Goal: Information Seeking & Learning: Learn about a topic

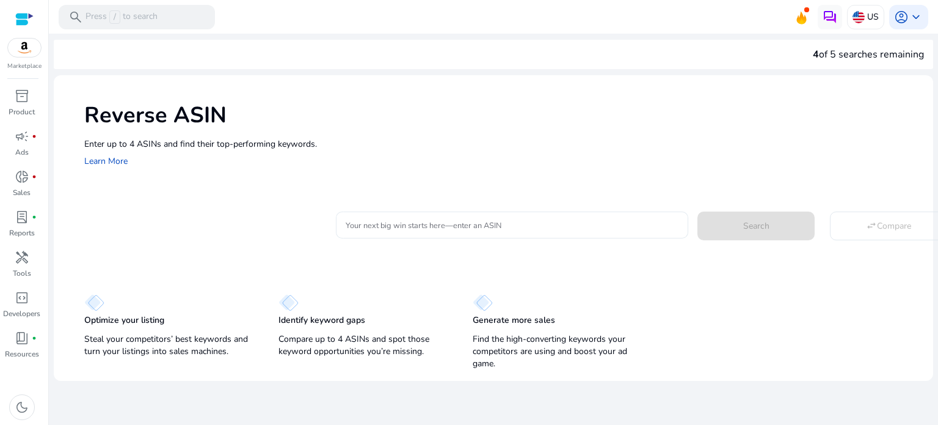
click at [381, 229] on input "Your next big win starts here—enter an ASIN" at bounding box center [512, 224] width 333 height 13
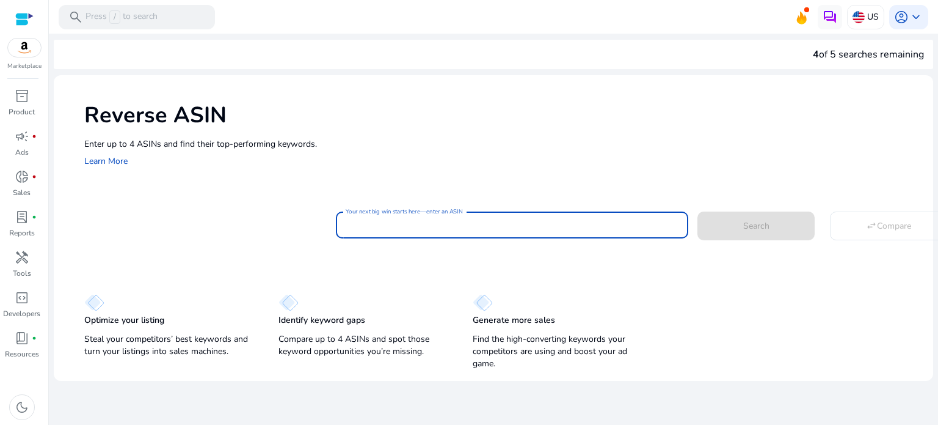
paste input "**********"
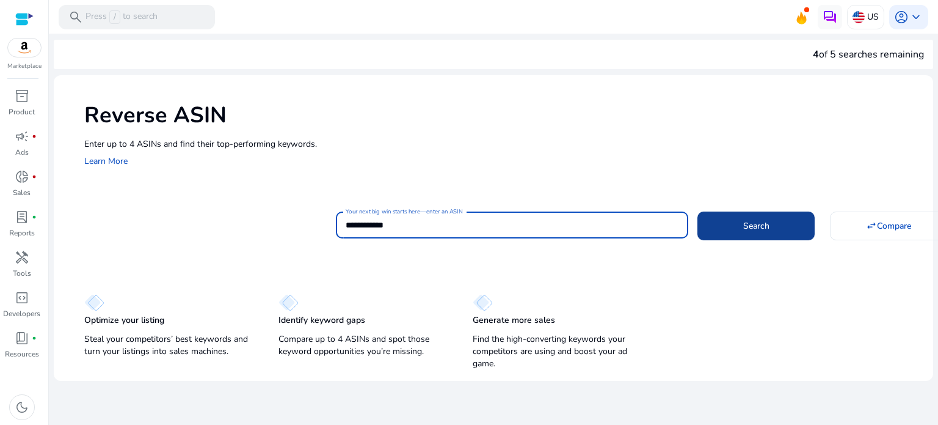
type input "**********"
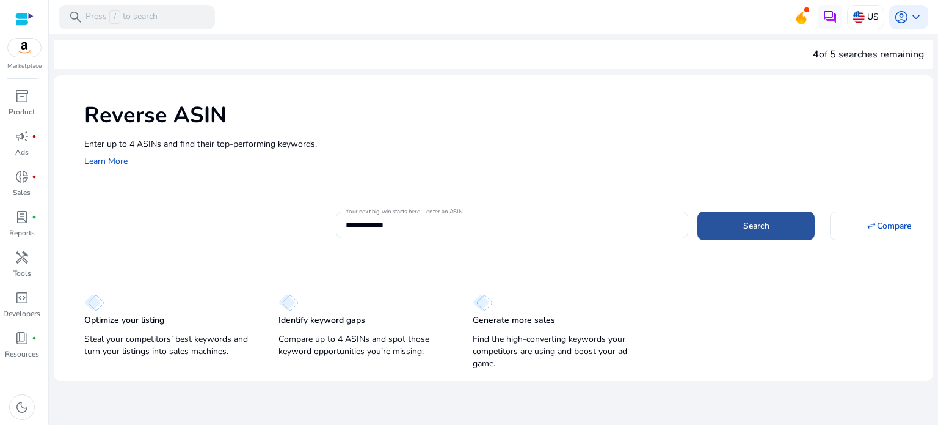
click at [789, 226] on span at bounding box center [756, 225] width 117 height 29
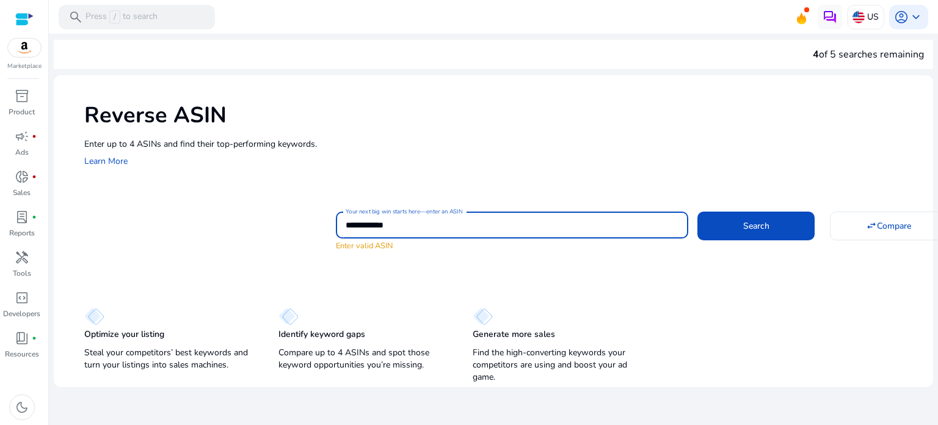
drag, startPoint x: 416, startPoint y: 219, endPoint x: 321, endPoint y: 229, distance: 95.9
click at [321, 229] on div "**********" at bounding box center [503, 229] width 839 height 43
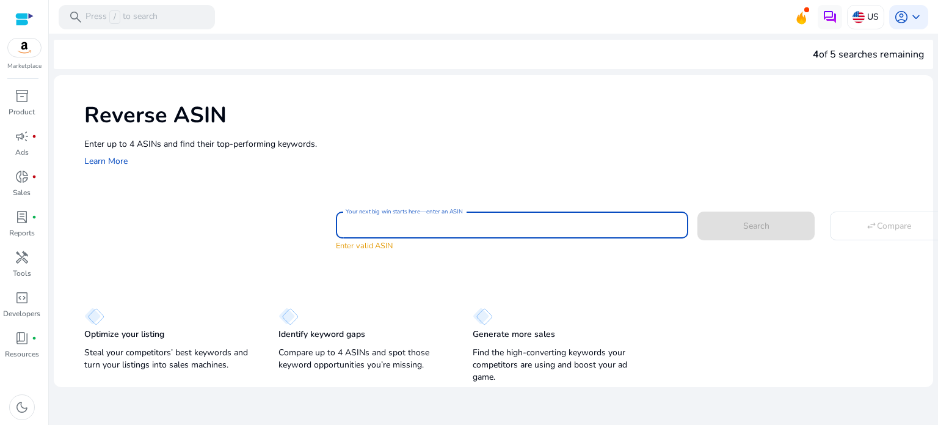
paste input "**********"
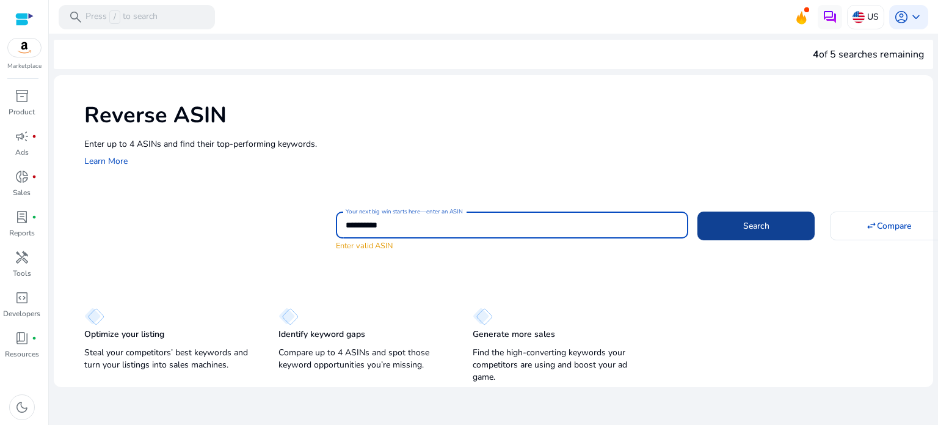
type input "**********"
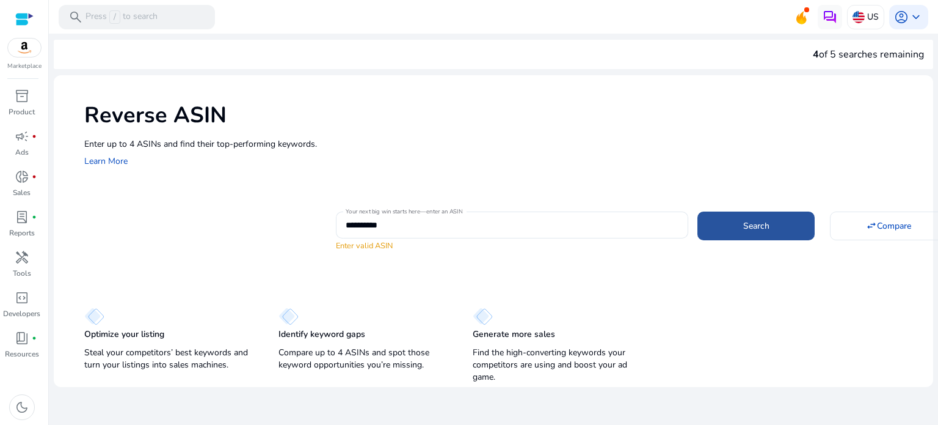
click at [713, 217] on span at bounding box center [756, 225] width 117 height 29
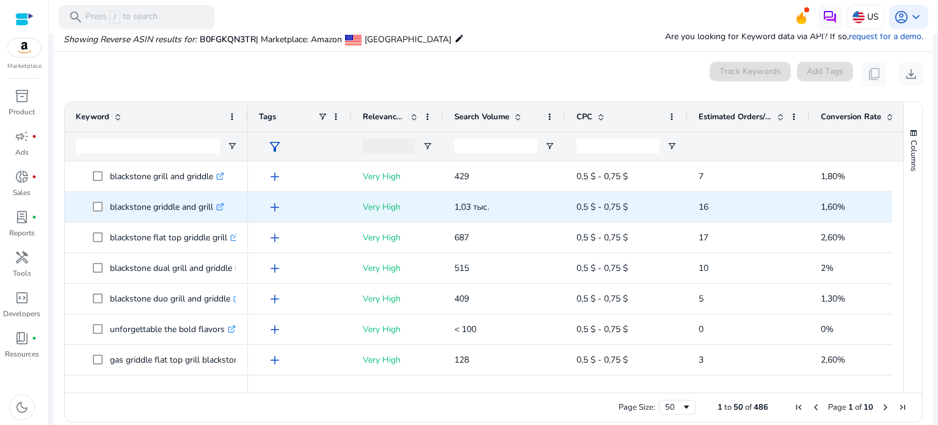
scroll to position [131, 0]
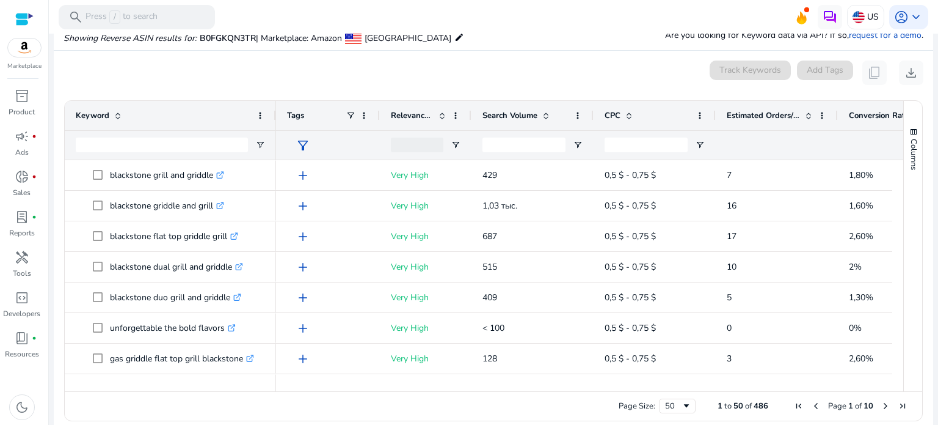
drag, startPoint x: 245, startPoint y: 119, endPoint x: 273, endPoint y: 125, distance: 28.9
click at [273, 125] on div at bounding box center [275, 115] width 5 height 29
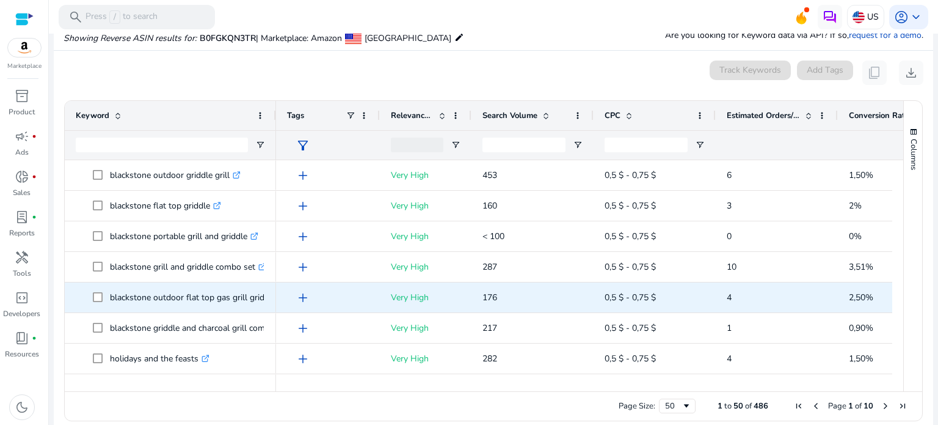
scroll to position [305, 0]
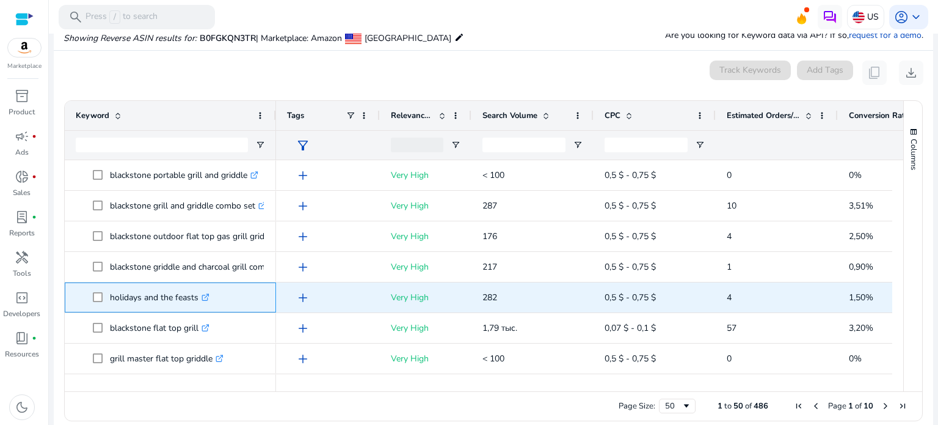
drag, startPoint x: 110, startPoint y: 295, endPoint x: 200, endPoint y: 299, distance: 89.9
click at [200, 299] on p "holidays and the feasts .st0{fill:#2c8af8}" at bounding box center [160, 297] width 100 height 25
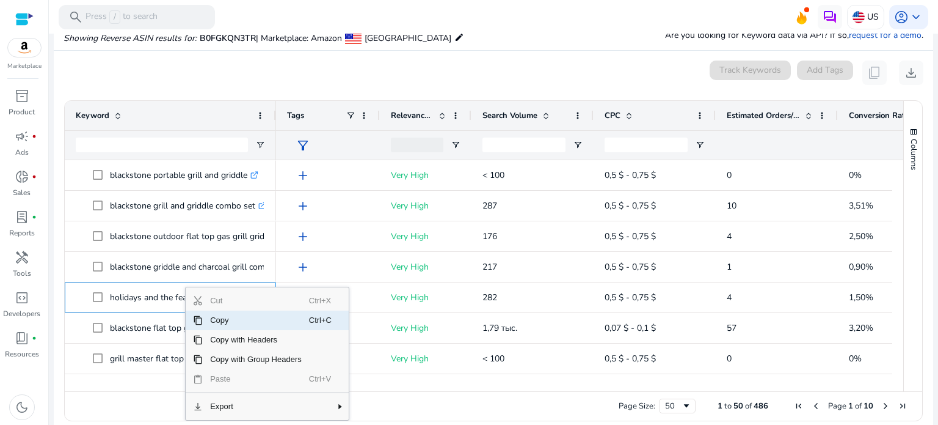
click at [223, 319] on span "Copy" at bounding box center [256, 320] width 106 height 20
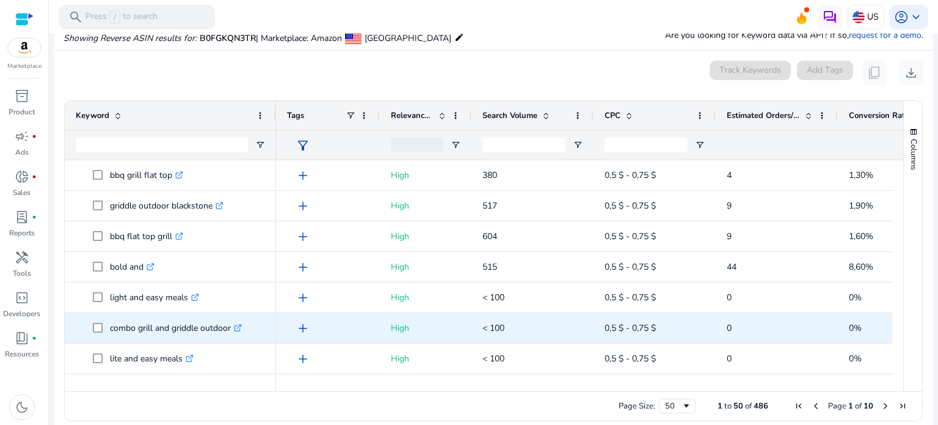
scroll to position [0, 0]
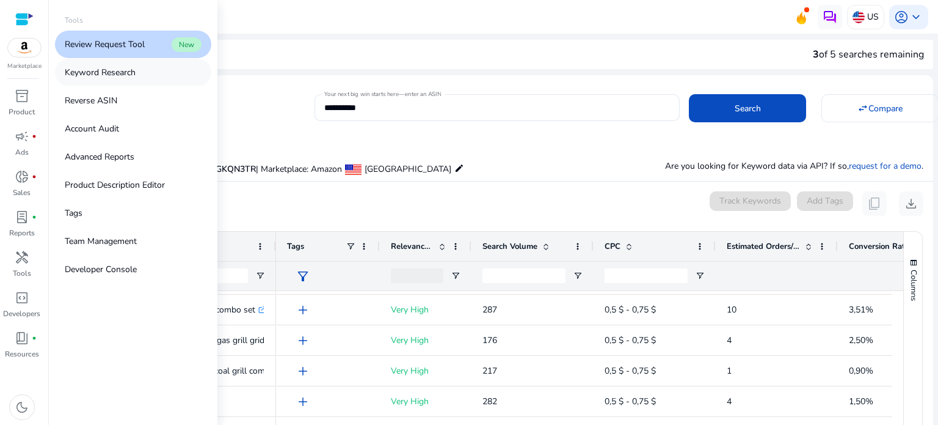
click at [106, 70] on p "Keyword Research" at bounding box center [100, 72] width 71 height 13
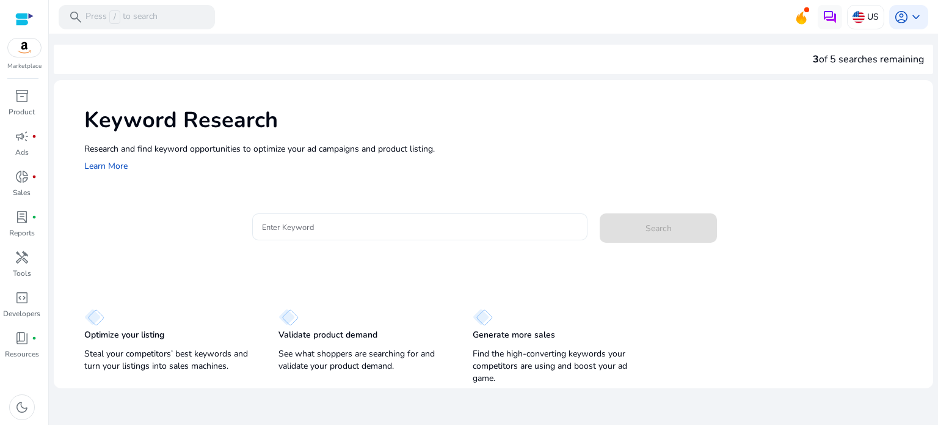
click at [349, 235] on div at bounding box center [420, 226] width 316 height 27
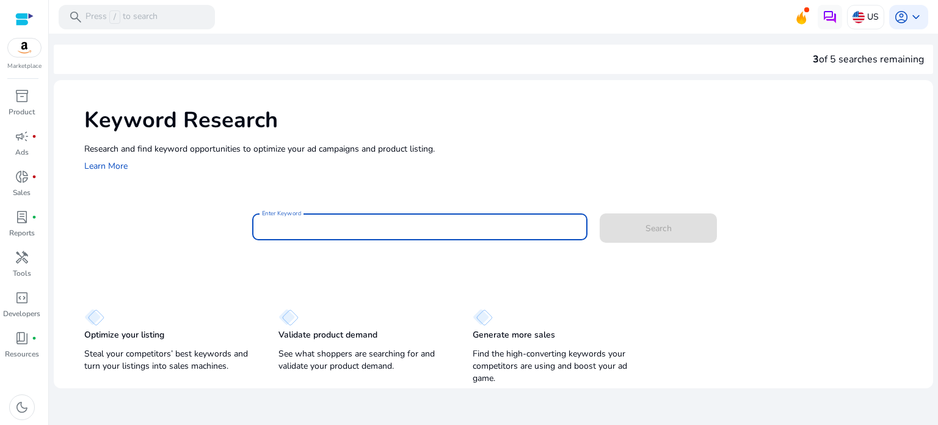
click at [342, 221] on input "Enter Keyword" at bounding box center [420, 226] width 316 height 13
paste input "**********"
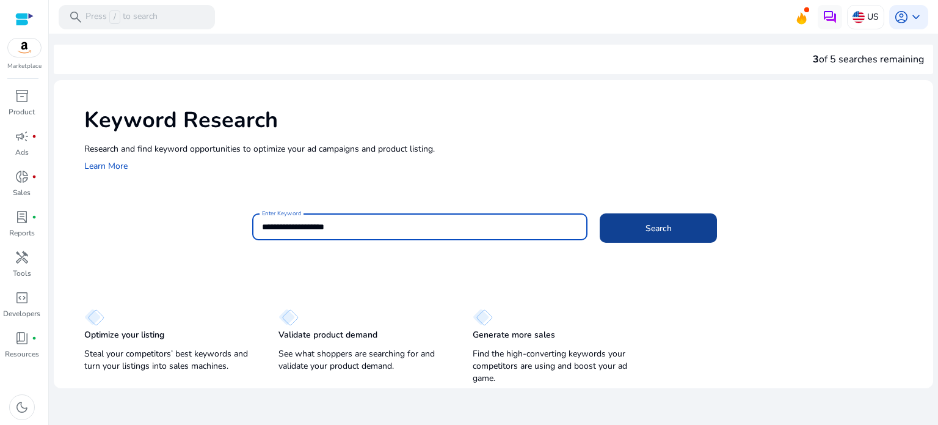
type input "**********"
click at [699, 228] on span at bounding box center [658, 227] width 117 height 29
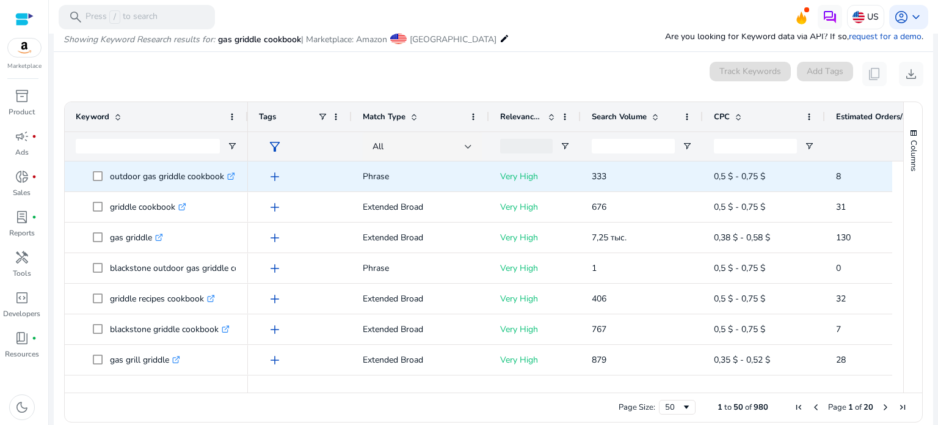
scroll to position [145, 0]
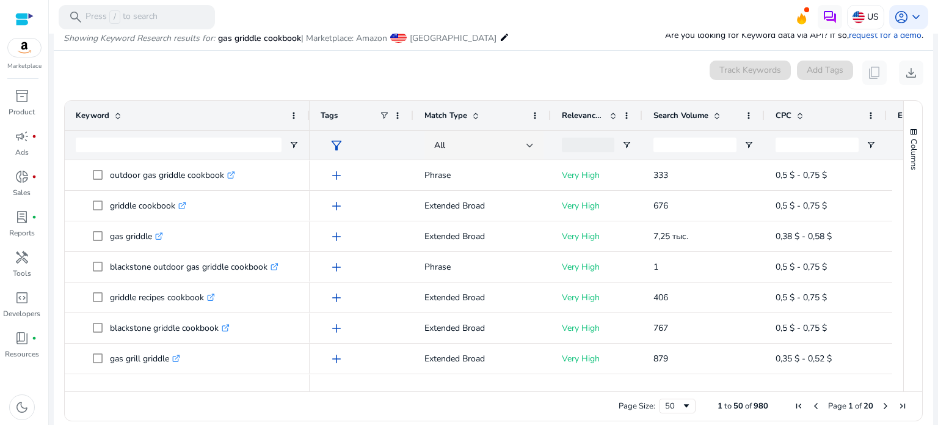
drag, startPoint x: 247, startPoint y: 127, endPoint x: 308, endPoint y: 145, distance: 64.4
click at [308, 145] on div "Keyword" at bounding box center [187, 130] width 245 height 59
drag, startPoint x: 568, startPoint y: 382, endPoint x: 616, endPoint y: 390, distance: 48.2
click at [616, 390] on div at bounding box center [601, 385] width 583 height 11
drag, startPoint x: 613, startPoint y: 385, endPoint x: 706, endPoint y: 382, distance: 92.9
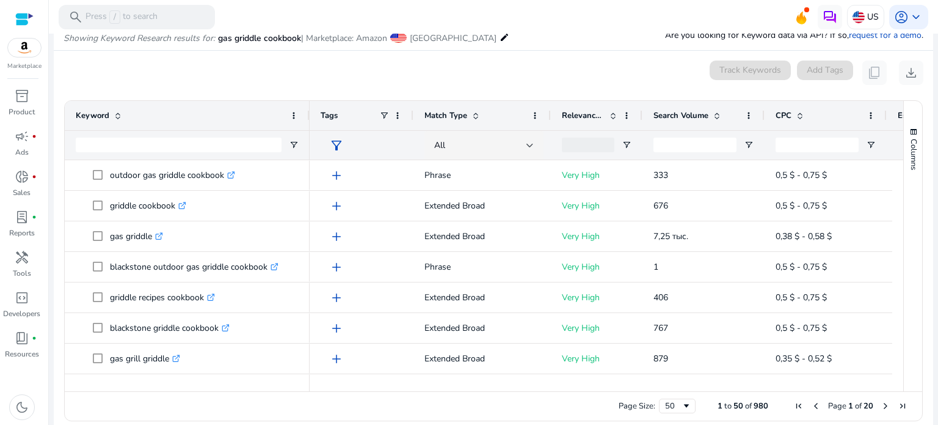
click at [706, 382] on div at bounding box center [721, 385] width 822 height 11
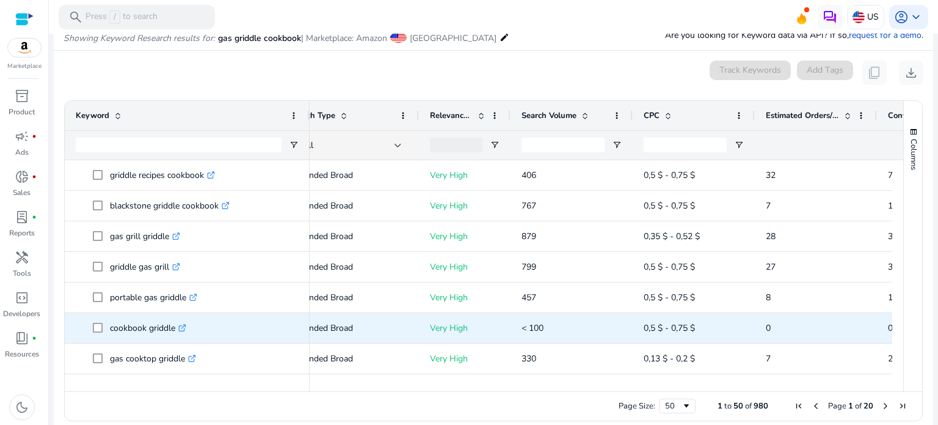
scroll to position [183, 0]
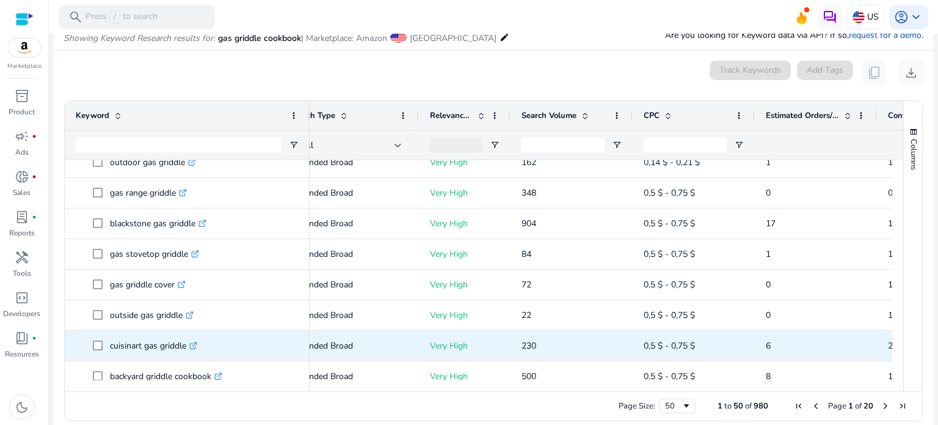
scroll to position [367, 0]
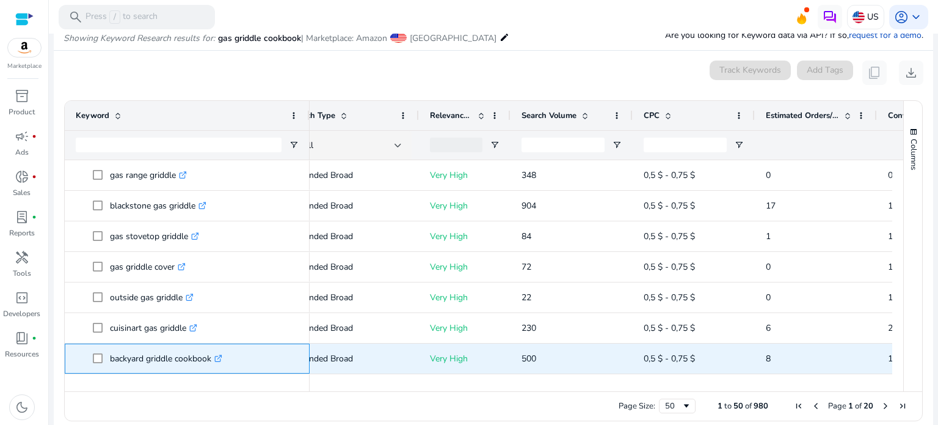
drag, startPoint x: 111, startPoint y: 357, endPoint x: 211, endPoint y: 356, distance: 100.2
click at [211, 356] on p "backyard griddle cookbook .st0{fill:#2c8af8}" at bounding box center [166, 358] width 112 height 25
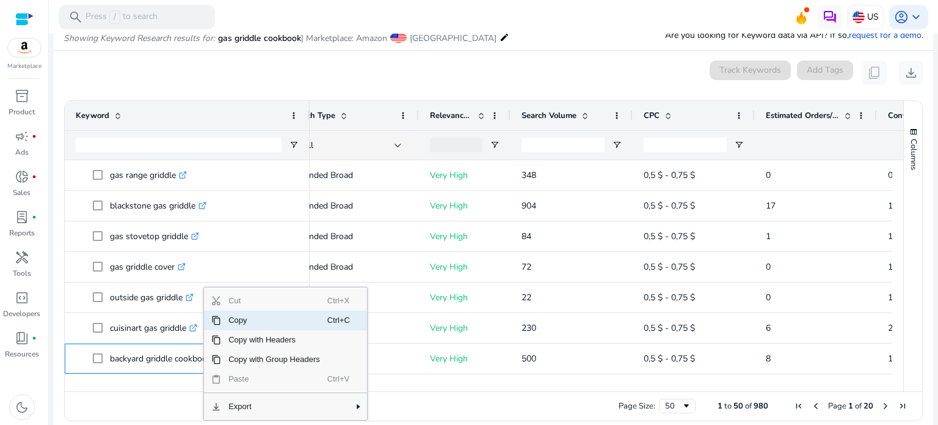
click at [233, 321] on span "Copy" at bounding box center [274, 320] width 106 height 20
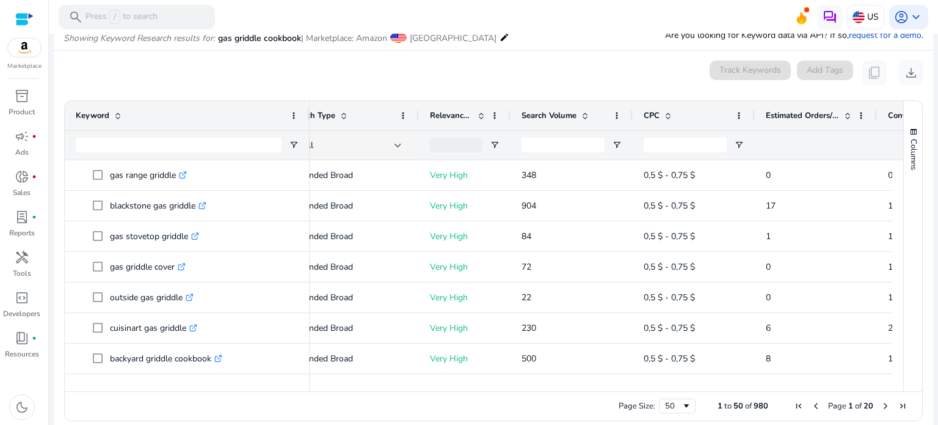
click at [195, 75] on div "0 keyword(s) selected Track Keywords Add Tags content_copy download" at bounding box center [494, 72] width 860 height 24
drag, startPoint x: 571, startPoint y: 385, endPoint x: 694, endPoint y: 391, distance: 123.5
click at [694, 391] on div "Drag here to set row groups Drag here to set column labels Keyword Match Type 1" at bounding box center [493, 260] width 859 height 321
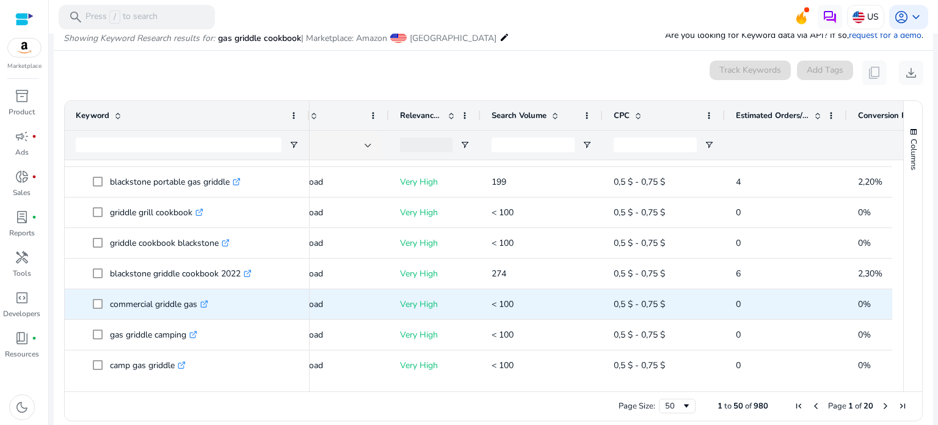
scroll to position [157, 0]
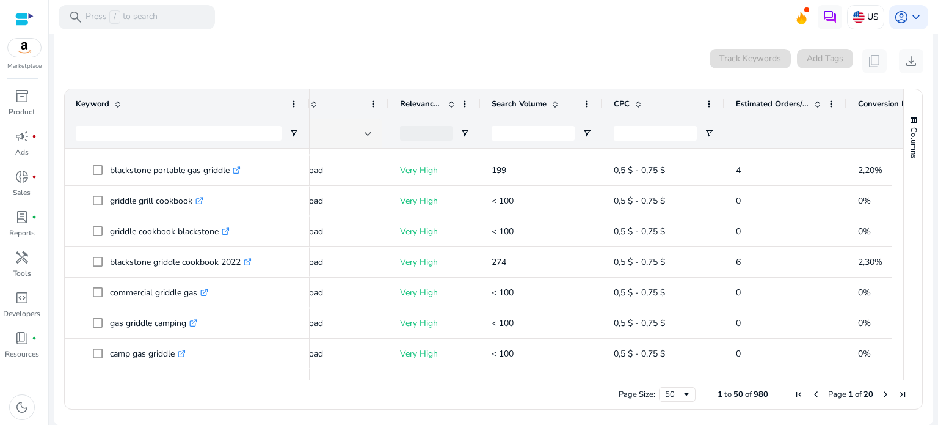
click at [881, 395] on span "Next Page" at bounding box center [886, 394] width 10 height 10
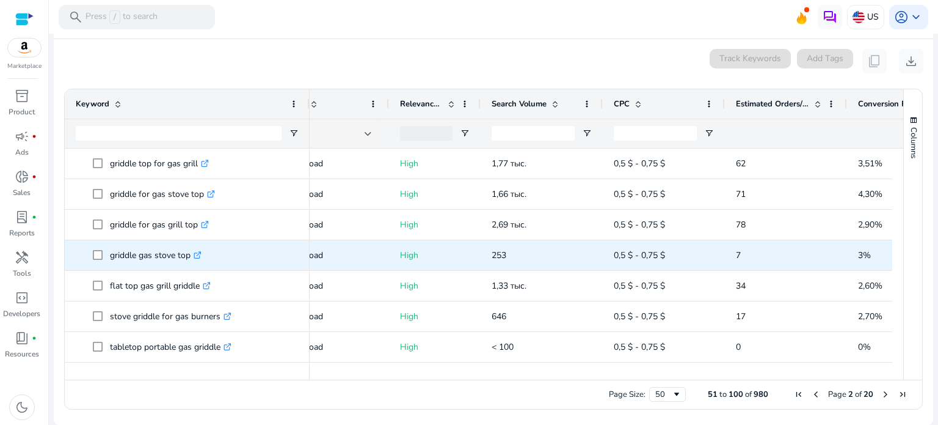
scroll to position [977, 0]
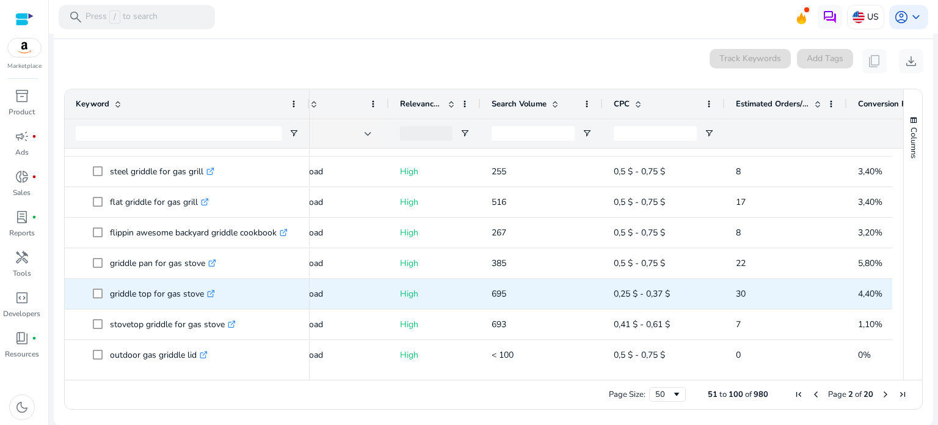
scroll to position [1283, 0]
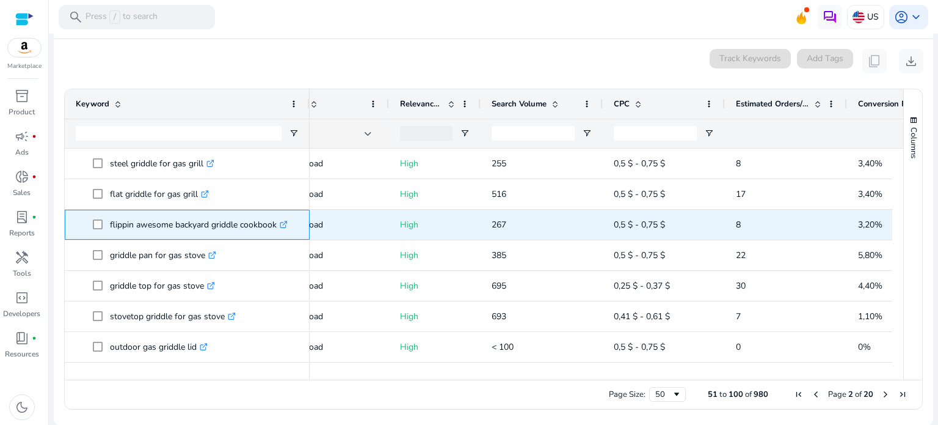
drag, startPoint x: 106, startPoint y: 225, endPoint x: 278, endPoint y: 219, distance: 171.8
click at [278, 219] on span "flippin awesome backyard griddle cookbook .st0{fill:#2c8af8}" at bounding box center [196, 224] width 206 height 25
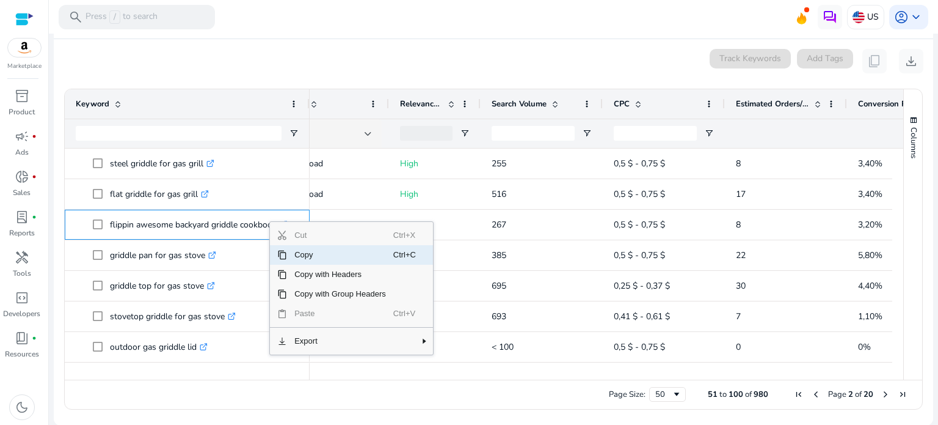
click at [306, 252] on span "Copy" at bounding box center [340, 255] width 106 height 20
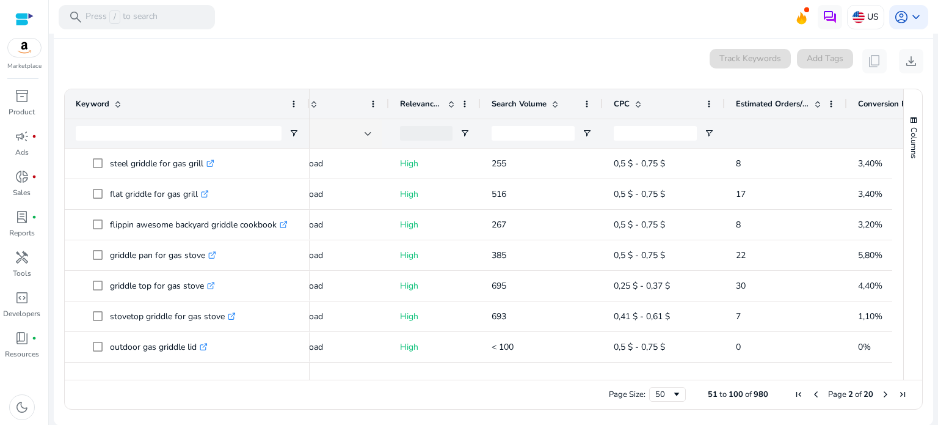
click at [117, 381] on div "Page Size: 50 51 to 100 of 980 Page 2 of 20" at bounding box center [494, 393] width 858 height 29
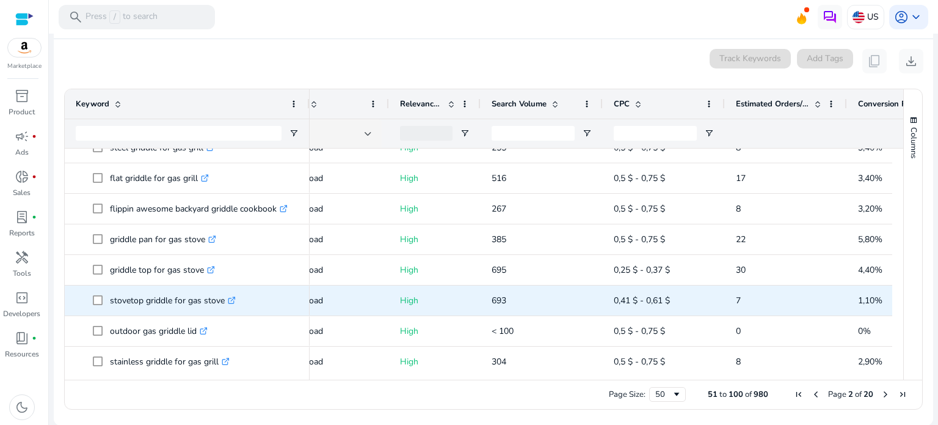
scroll to position [1307, 0]
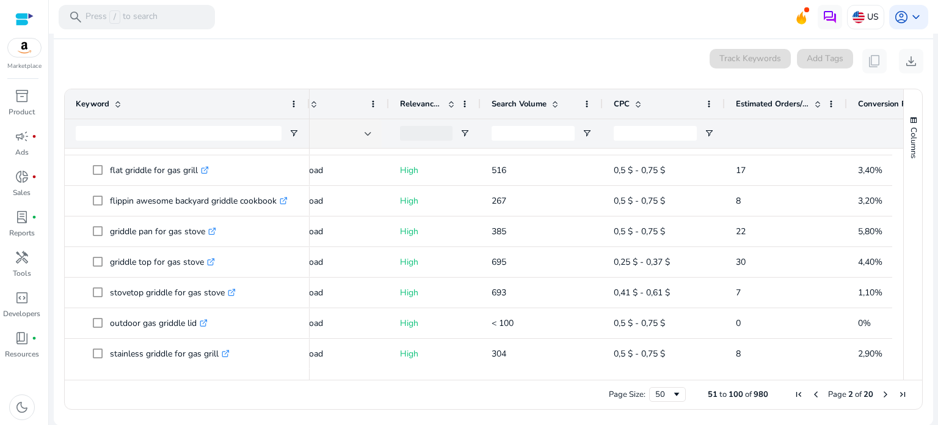
click at [881, 398] on span "Next Page" at bounding box center [886, 394] width 10 height 10
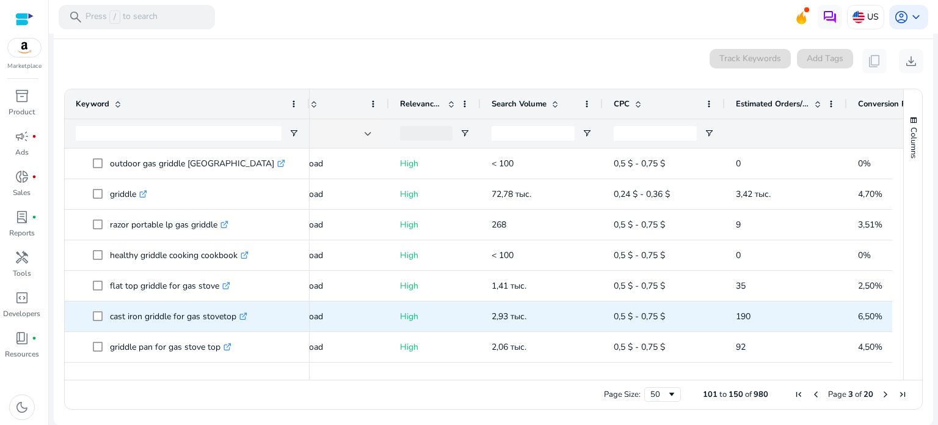
scroll to position [0, 0]
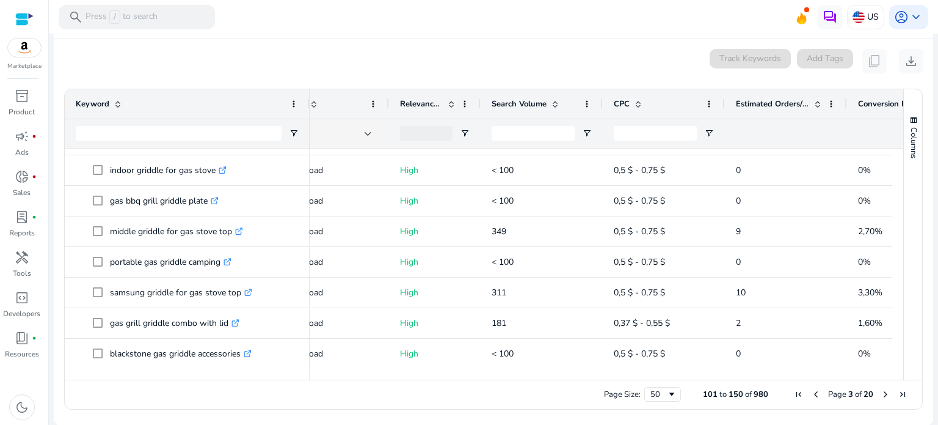
click at [881, 393] on span "Next Page" at bounding box center [886, 394] width 10 height 10
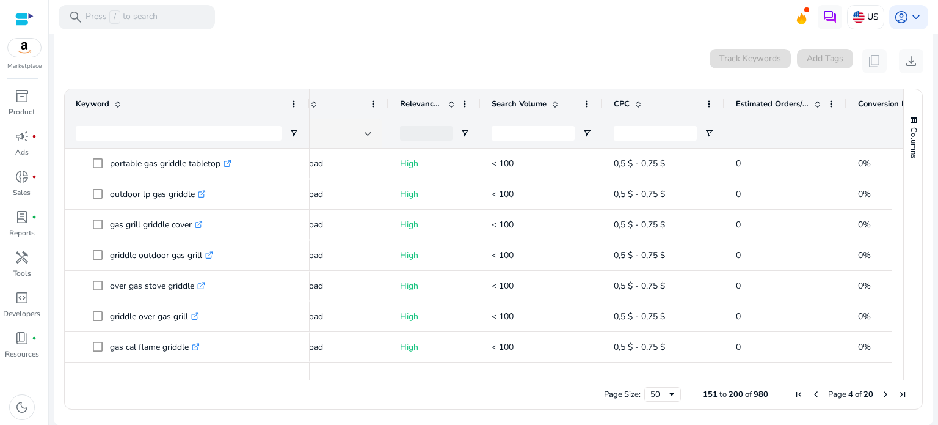
click at [881, 393] on span "Next Page" at bounding box center [886, 394] width 10 height 10
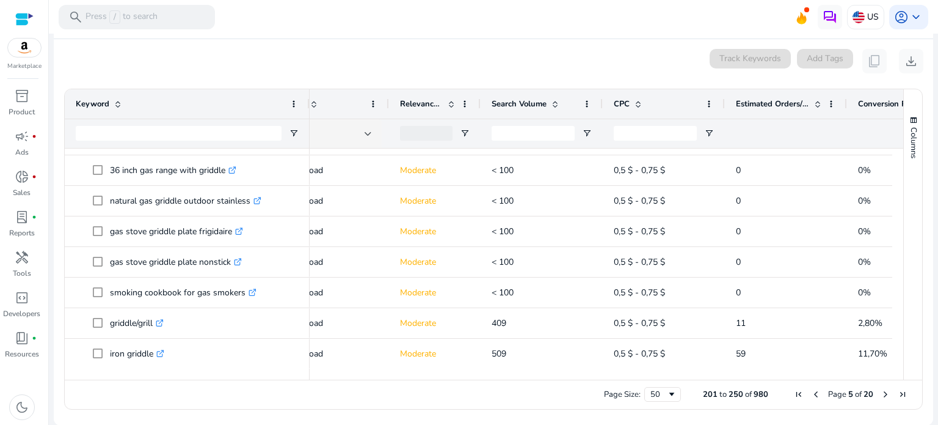
click at [881, 395] on span "Next Page" at bounding box center [886, 394] width 10 height 10
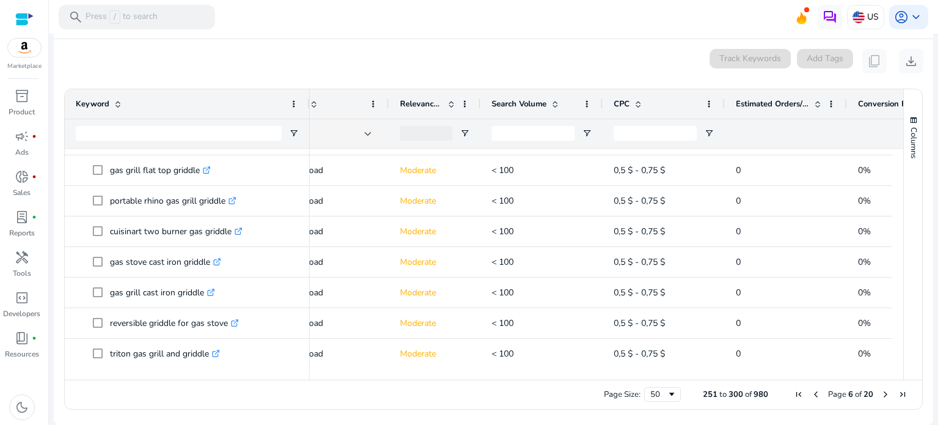
click at [881, 395] on span "Next Page" at bounding box center [886, 394] width 10 height 10
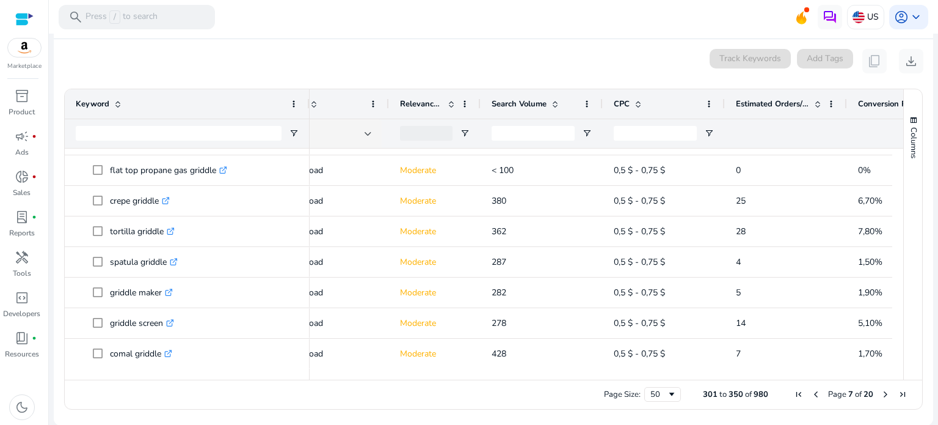
click at [881, 392] on span "Next Page" at bounding box center [886, 394] width 10 height 10
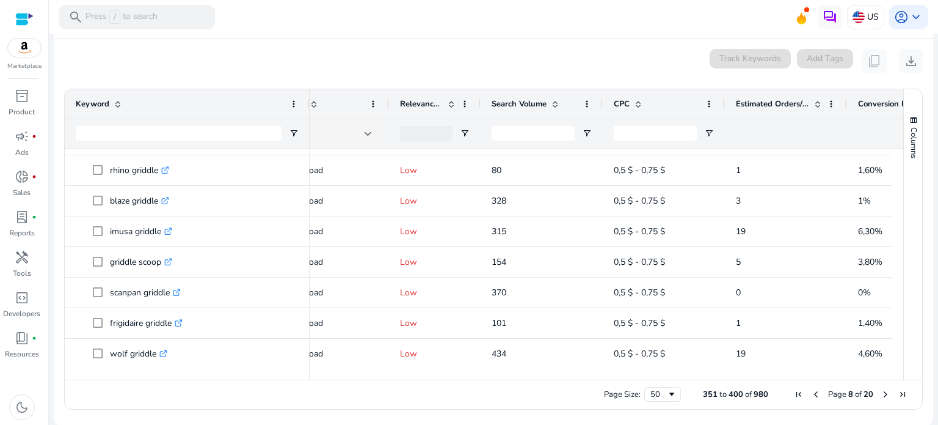
click at [882, 395] on span "Next Page" at bounding box center [886, 394] width 10 height 10
click at [881, 393] on span "Next Page" at bounding box center [886, 394] width 10 height 10
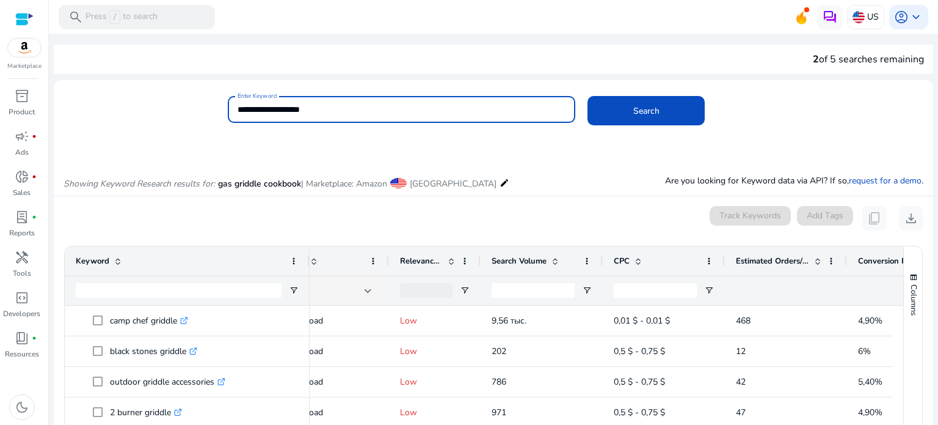
drag, startPoint x: 343, startPoint y: 111, endPoint x: 205, endPoint y: 119, distance: 137.7
click at [205, 119] on div "**********" at bounding box center [489, 116] width 870 height 40
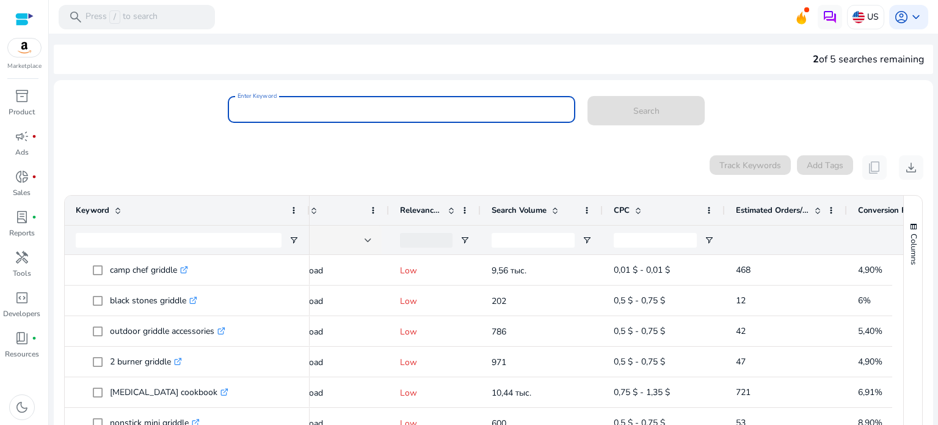
paste input "**********"
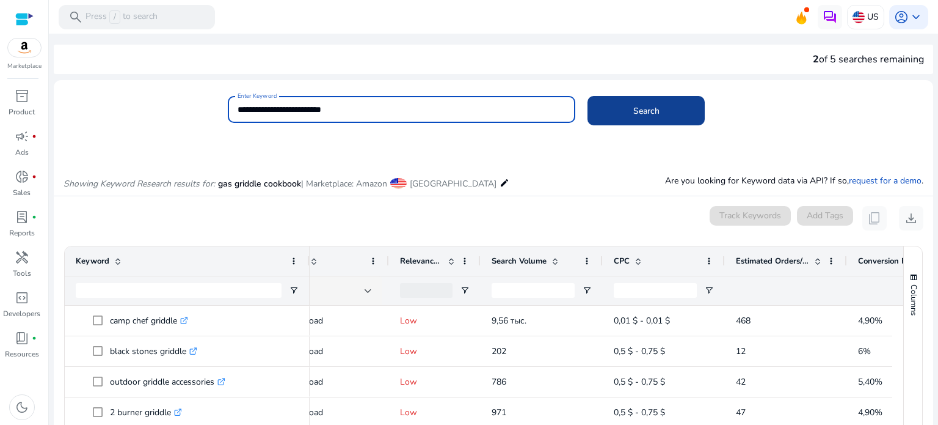
type input "**********"
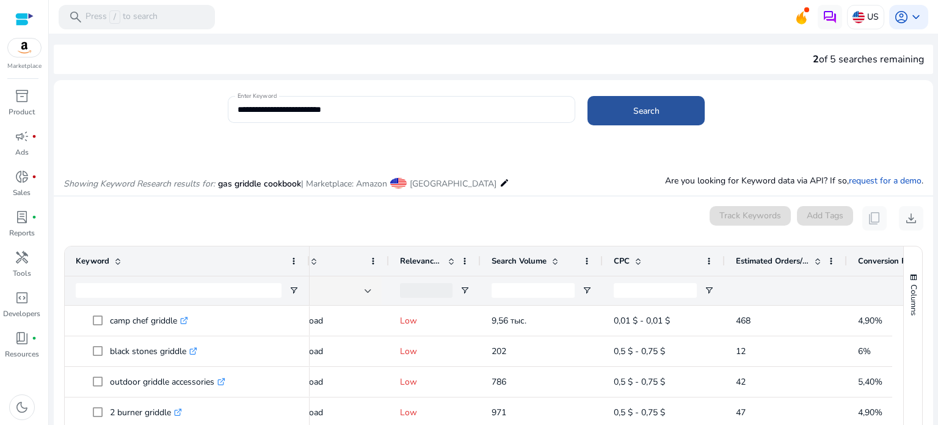
click at [662, 117] on span at bounding box center [646, 110] width 117 height 29
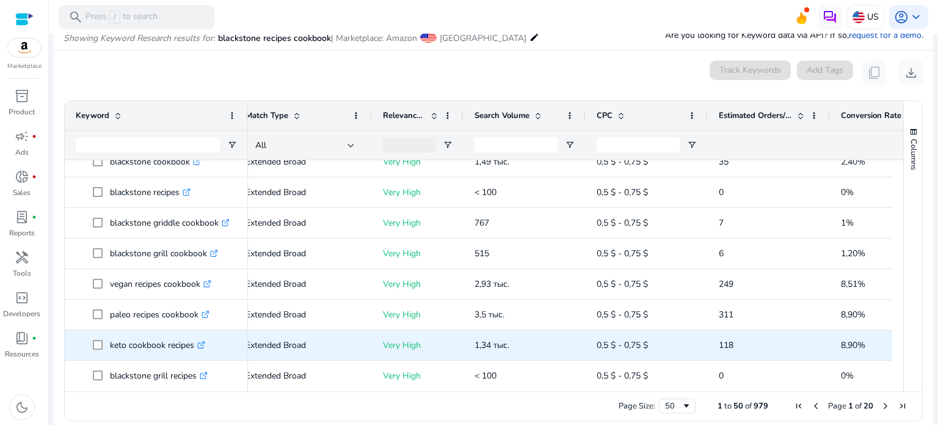
scroll to position [61, 0]
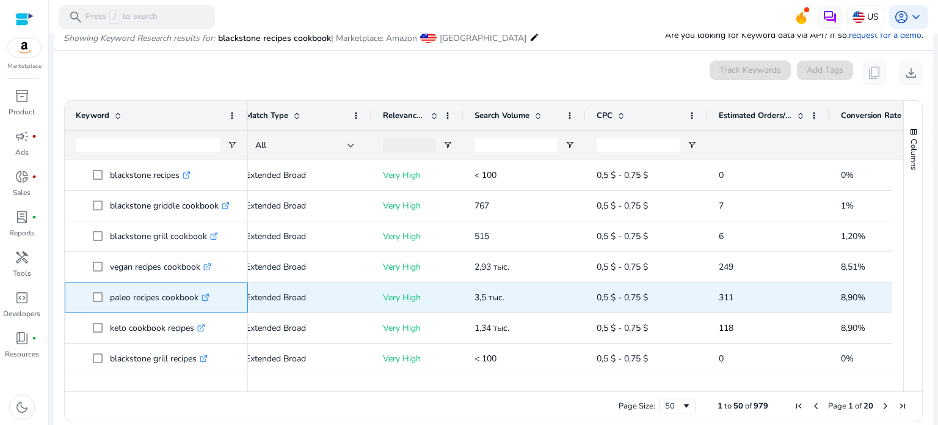
click at [200, 300] on p "paleo recipes cookbook .st0{fill:#2c8af8}" at bounding box center [160, 297] width 100 height 25
drag, startPoint x: 110, startPoint y: 297, endPoint x: 197, endPoint y: 295, distance: 87.4
click at [197, 295] on p "paleo recipes cookbook .st0{fill:#2c8af8}" at bounding box center [160, 297] width 100 height 25
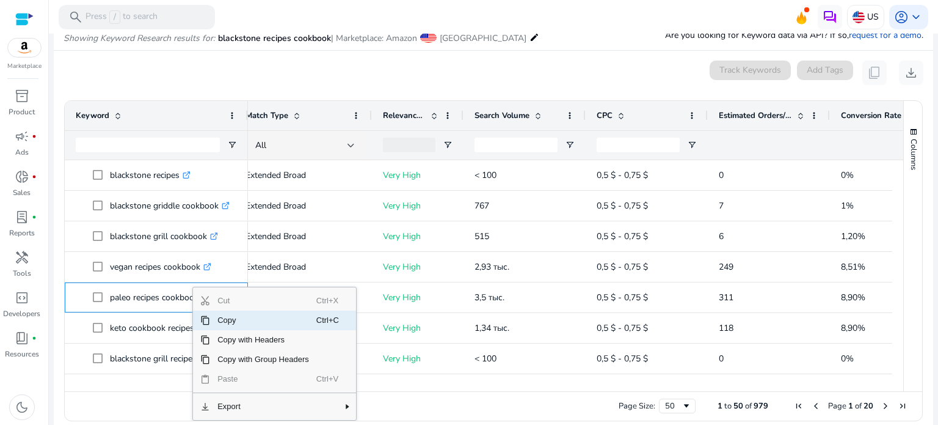
click at [243, 322] on span "Copy" at bounding box center [263, 320] width 106 height 20
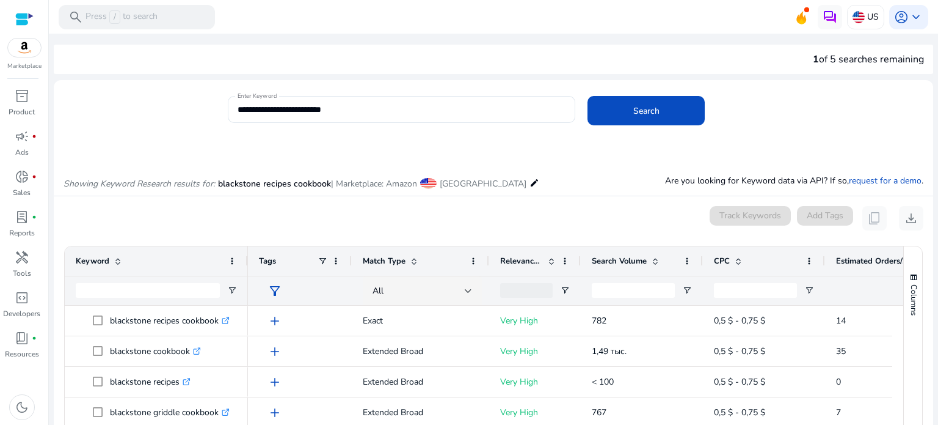
scroll to position [0, 117]
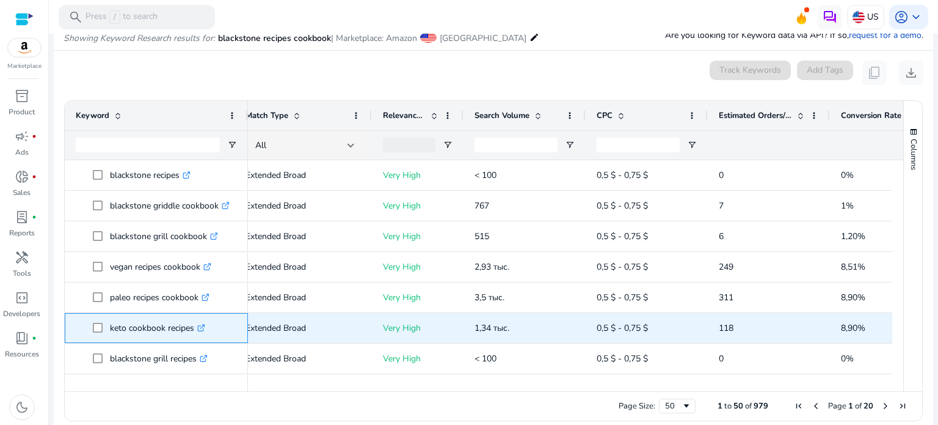
drag, startPoint x: 111, startPoint y: 324, endPoint x: 195, endPoint y: 325, distance: 84.3
click at [195, 325] on p "keto cookbook recipes .st0{fill:#2c8af8}" at bounding box center [157, 327] width 95 height 25
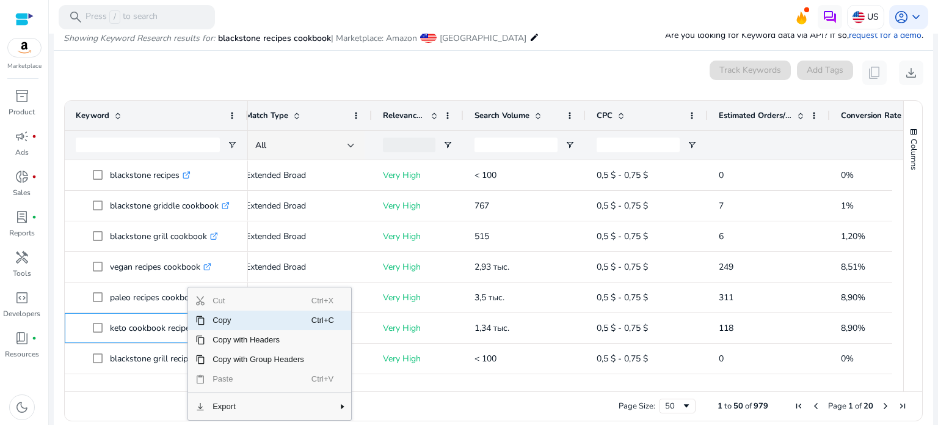
click at [233, 322] on span "Copy" at bounding box center [258, 320] width 106 height 20
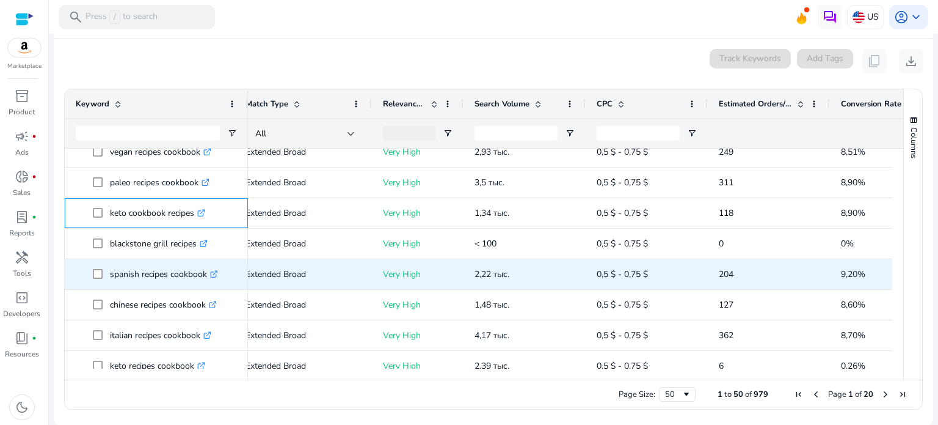
scroll to position [183, 0]
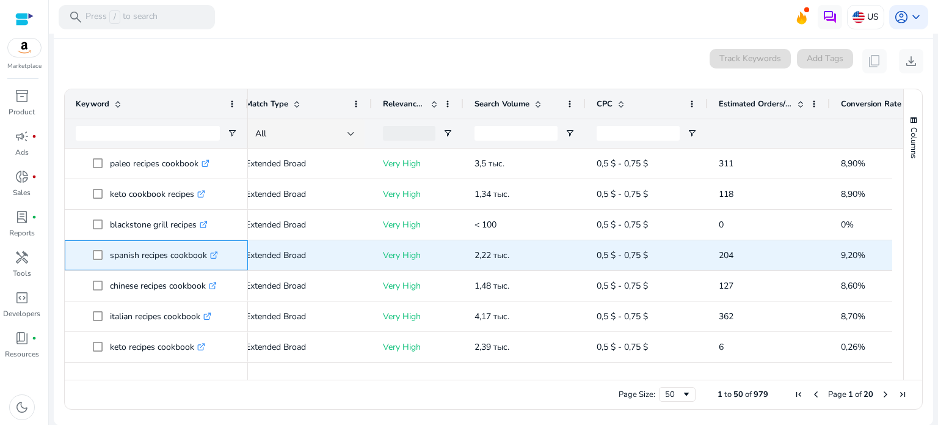
drag, startPoint x: 109, startPoint y: 253, endPoint x: 206, endPoint y: 241, distance: 97.9
click at [206, 241] on div "spanish recipes cookbook .st0{fill:#2c8af8}" at bounding box center [156, 255] width 161 height 29
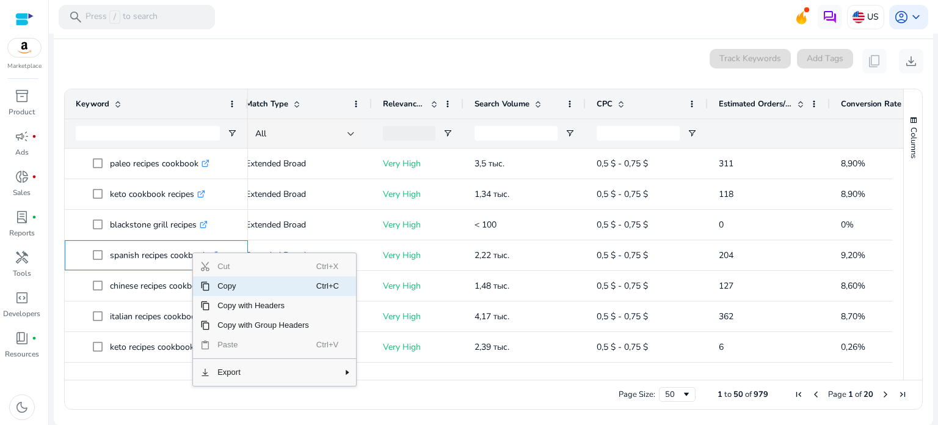
click at [233, 283] on span "Copy" at bounding box center [263, 286] width 106 height 20
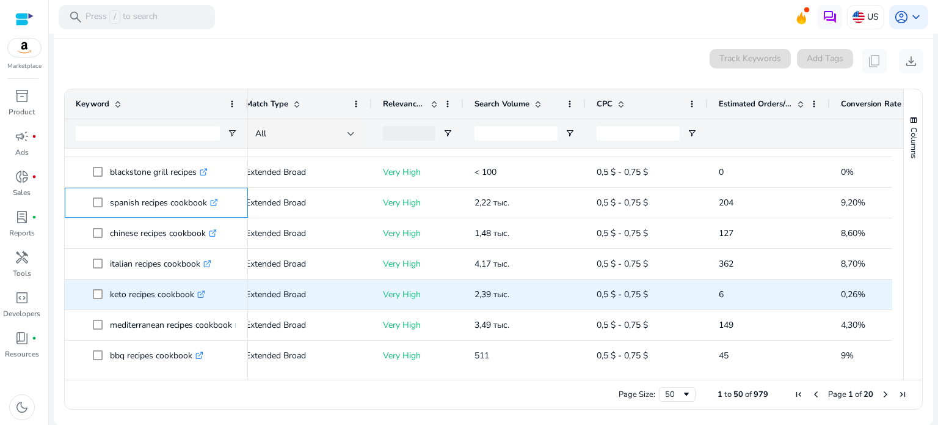
scroll to position [244, 0]
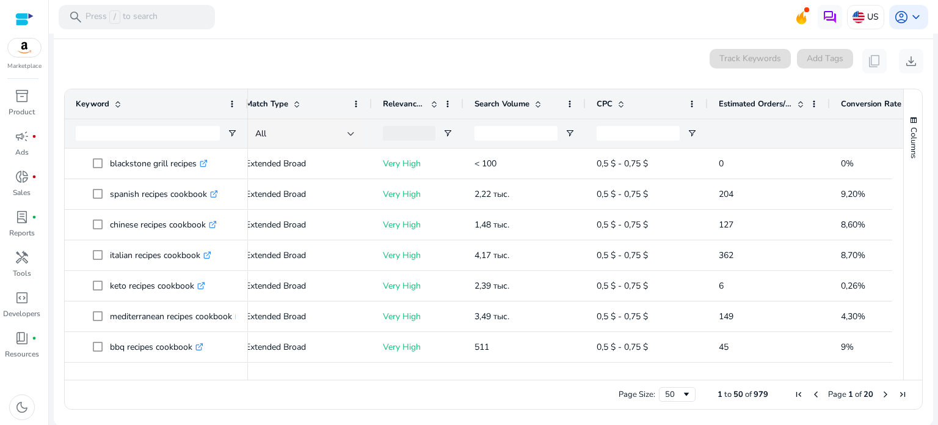
click at [572, 56] on div "0 keyword(s) selected Track Keywords Add Tags content_copy download" at bounding box center [494, 61] width 860 height 24
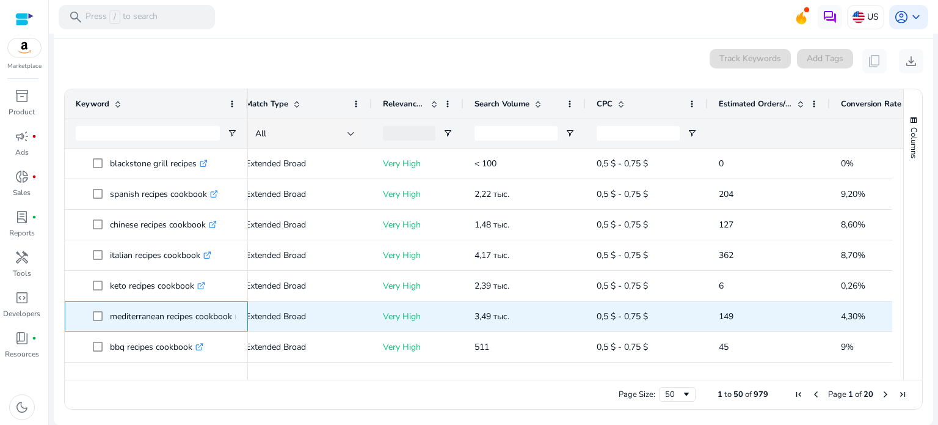
drag, startPoint x: 108, startPoint y: 315, endPoint x: 232, endPoint y: 307, distance: 124.3
click at [232, 307] on span "mediterranean recipes cookbook .st0{fill:#2c8af8}" at bounding box center [165, 316] width 144 height 25
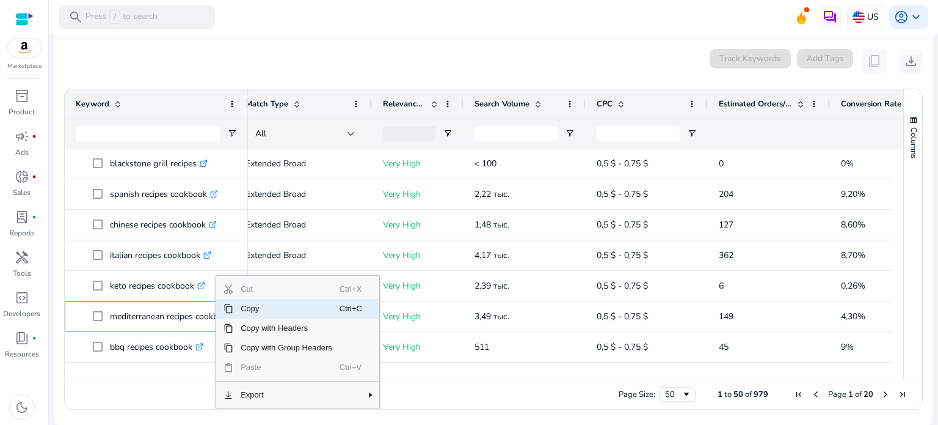
click at [241, 61] on div "0 keyword(s) selected Track Keywords Add Tags content_copy download" at bounding box center [494, 61] width 860 height 24
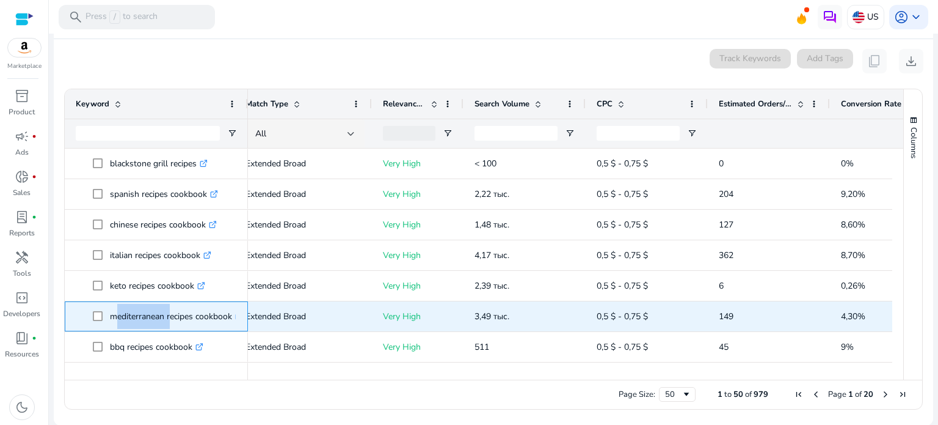
drag, startPoint x: 110, startPoint y: 315, endPoint x: 167, endPoint y: 318, distance: 57.5
click at [167, 318] on p "mediterranean recipes cookbook .st0{fill:#2c8af8}" at bounding box center [176, 316] width 133 height 25
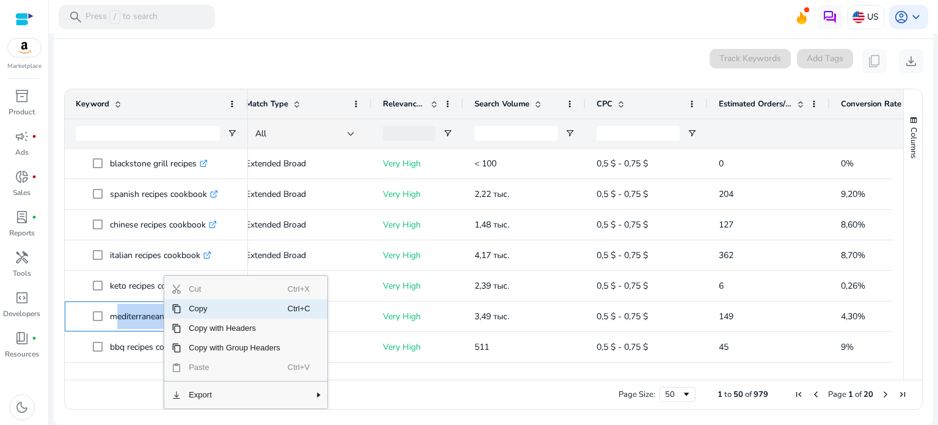
click at [204, 310] on span "Copy" at bounding box center [234, 309] width 106 height 20
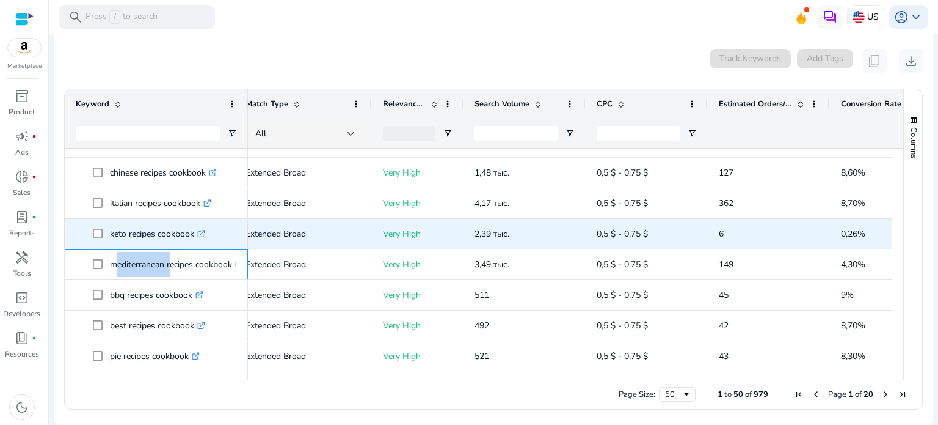
scroll to position [305, 0]
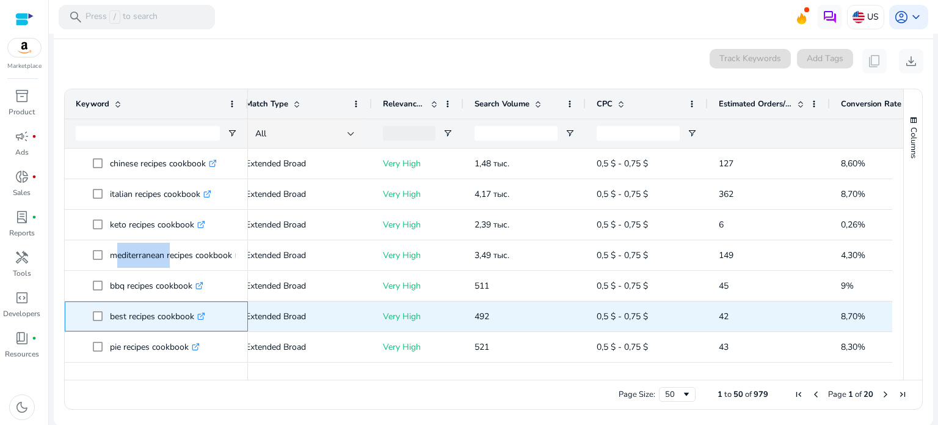
drag, startPoint x: 111, startPoint y: 317, endPoint x: 199, endPoint y: 306, distance: 88.6
click at [199, 306] on p "best recipes cookbook .st0{fill:#2c8af8}" at bounding box center [157, 316] width 95 height 25
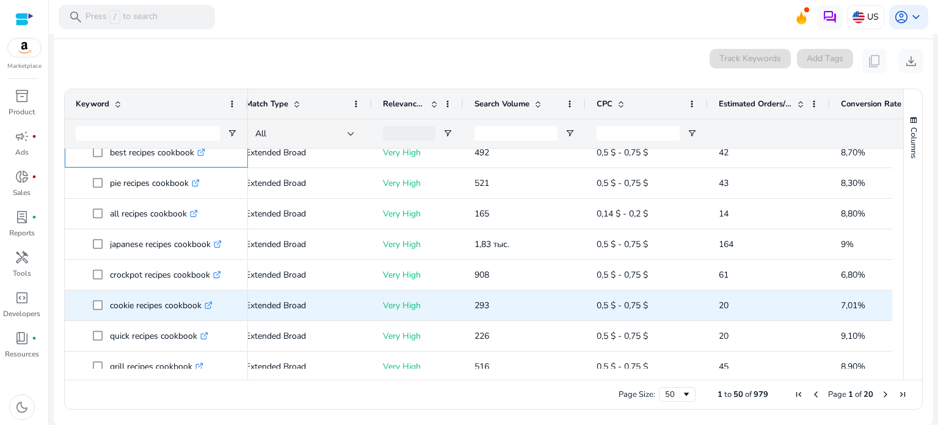
scroll to position [489, 0]
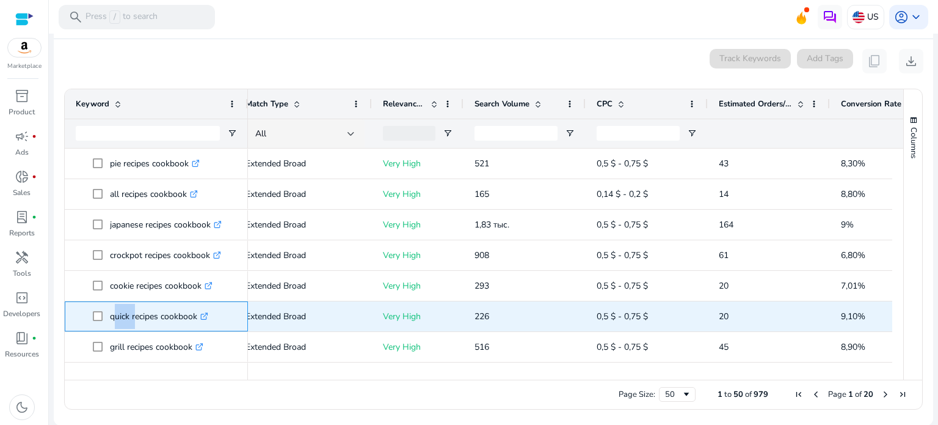
drag, startPoint x: 112, startPoint y: 317, endPoint x: 131, endPoint y: 314, distance: 19.2
click at [131, 314] on p "quick recipes cookbook .st0{fill:#2c8af8}" at bounding box center [159, 316] width 98 height 25
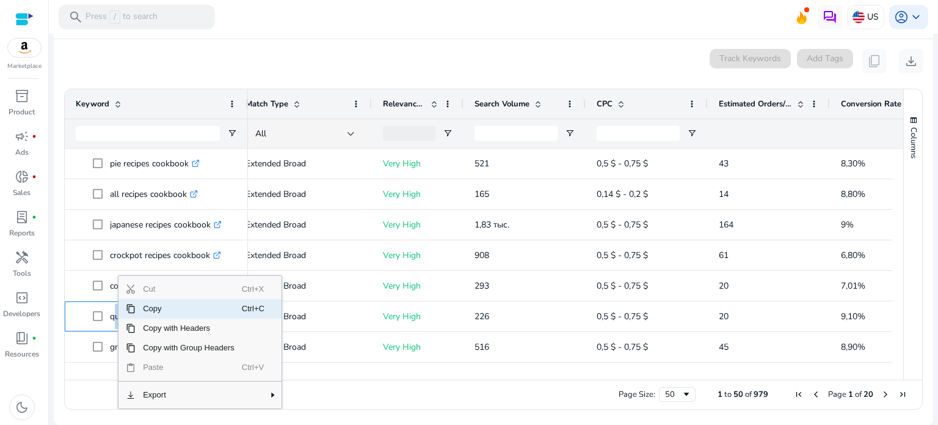
click at [147, 312] on span "Copy" at bounding box center [189, 309] width 106 height 20
click at [150, 308] on span "Copy" at bounding box center [190, 309] width 106 height 20
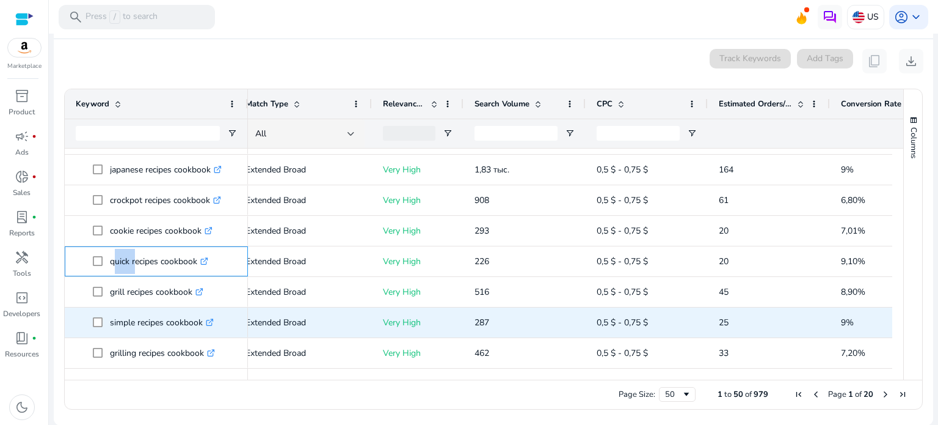
scroll to position [550, 0]
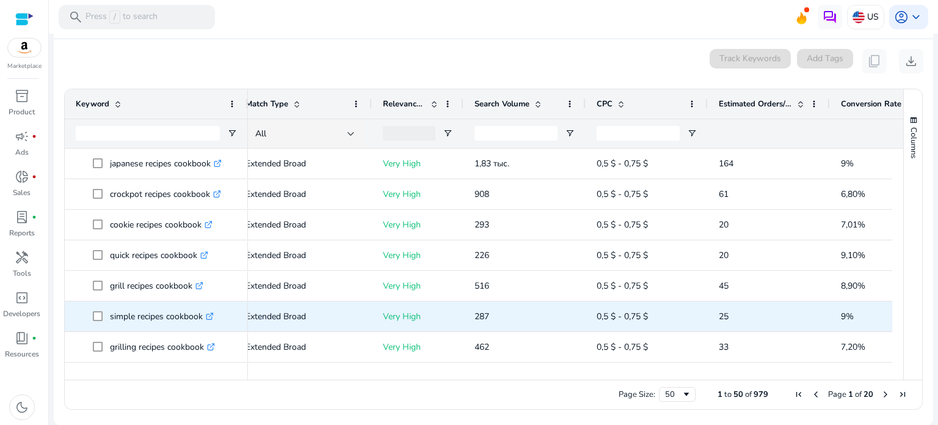
click at [126, 311] on p "simple recipes cookbook .st0{fill:#2c8af8}" at bounding box center [162, 316] width 104 height 25
drag, startPoint x: 110, startPoint y: 318, endPoint x: 195, endPoint y: 308, distance: 86.1
click at [202, 310] on p "simple recipes cookbook .st0{fill:#2c8af8}" at bounding box center [162, 316] width 104 height 25
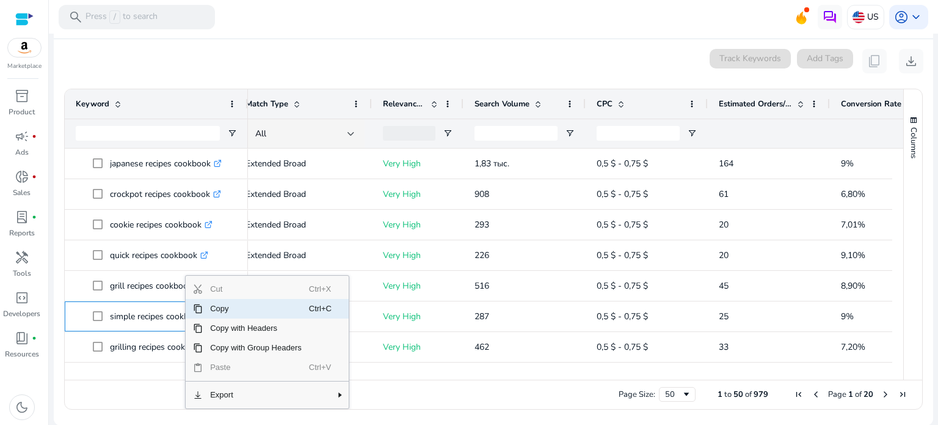
click at [214, 310] on span "Copy" at bounding box center [256, 309] width 106 height 20
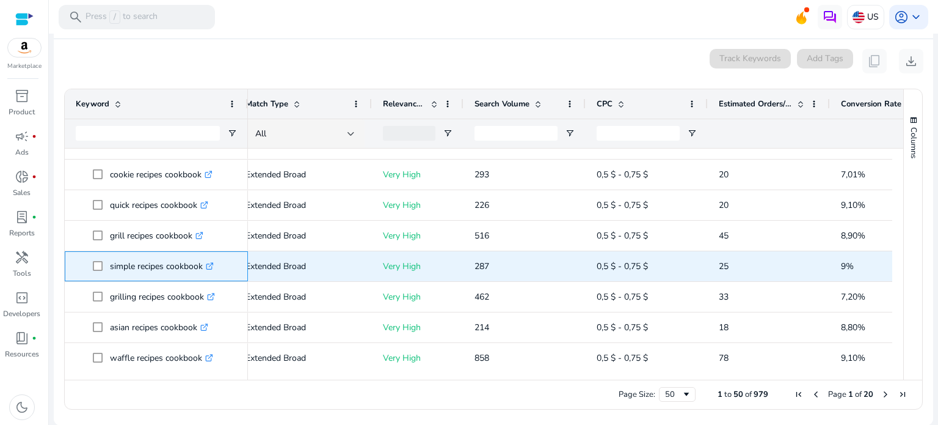
scroll to position [672, 0]
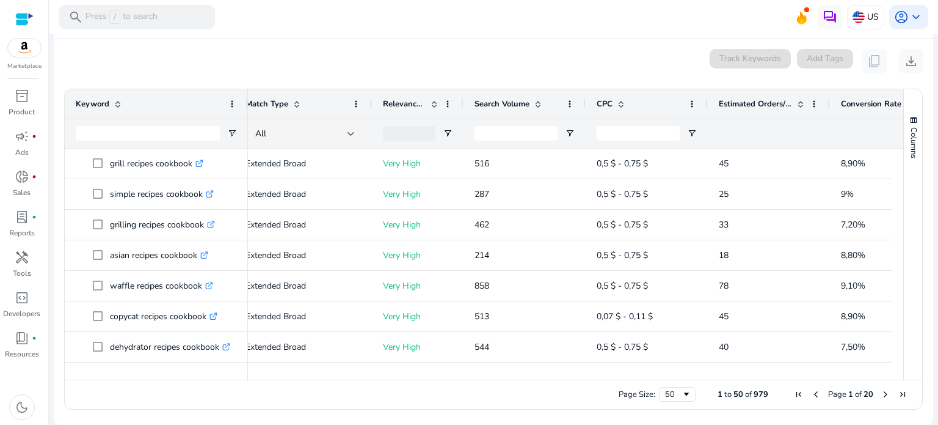
click at [239, 69] on div "0 keyword(s) selected Track Keywords Add Tags content_copy download" at bounding box center [494, 61] width 860 height 24
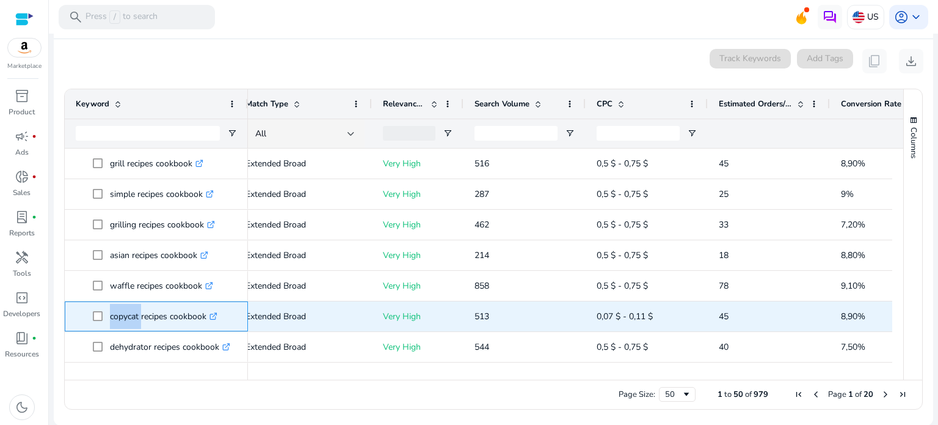
drag, startPoint x: 109, startPoint y: 315, endPoint x: 139, endPoint y: 314, distance: 30.0
click at [139, 314] on span "copycat recipes cookbook .st0{fill:#2c8af8}" at bounding box center [165, 316] width 144 height 25
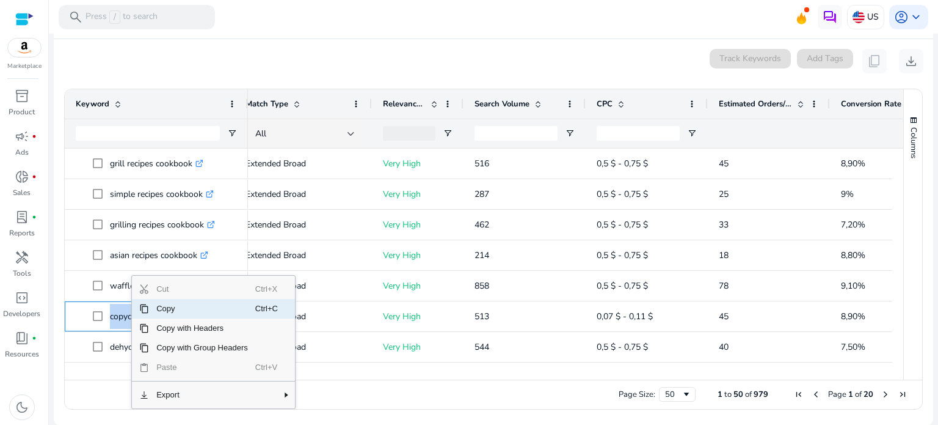
click at [183, 311] on span "Copy" at bounding box center [202, 309] width 106 height 20
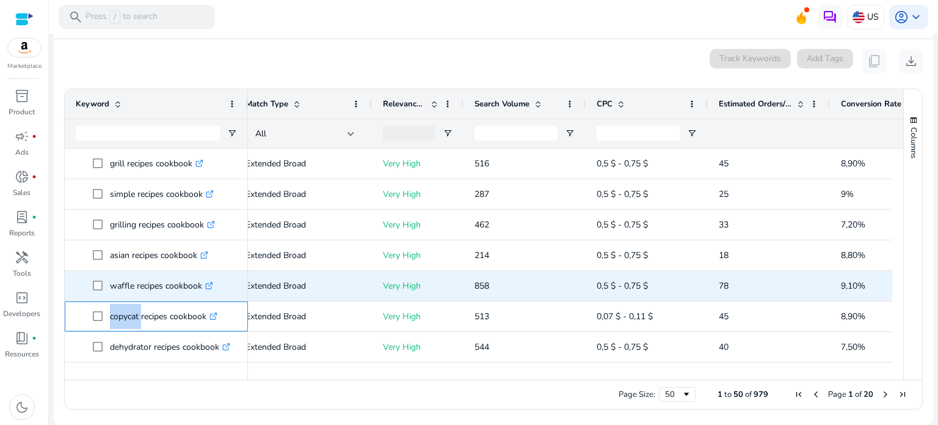
scroll to position [794, 0]
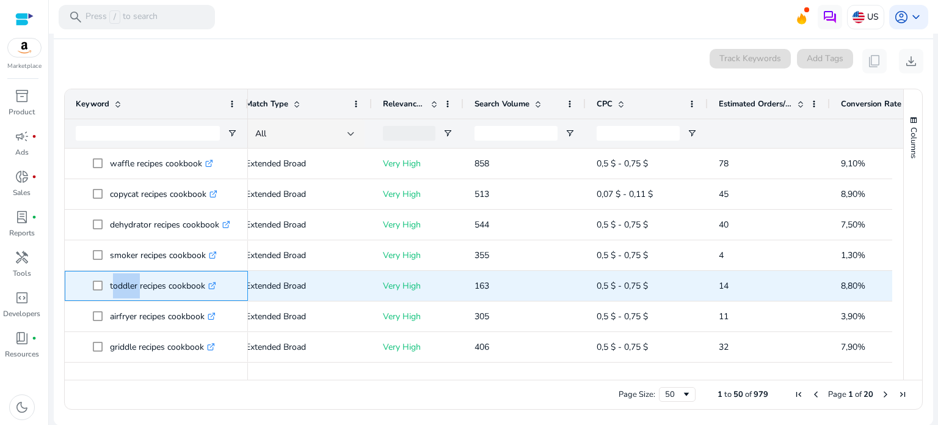
drag, startPoint x: 110, startPoint y: 284, endPoint x: 137, endPoint y: 285, distance: 27.5
click at [137, 285] on p "toddler recipes cookbook .st0{fill:#2c8af8}" at bounding box center [163, 285] width 106 height 25
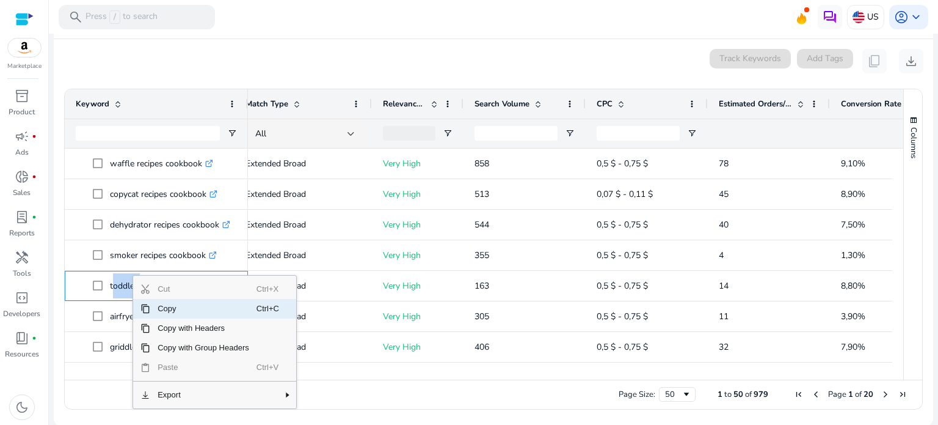
click at [182, 308] on span "Copy" at bounding box center [203, 309] width 106 height 20
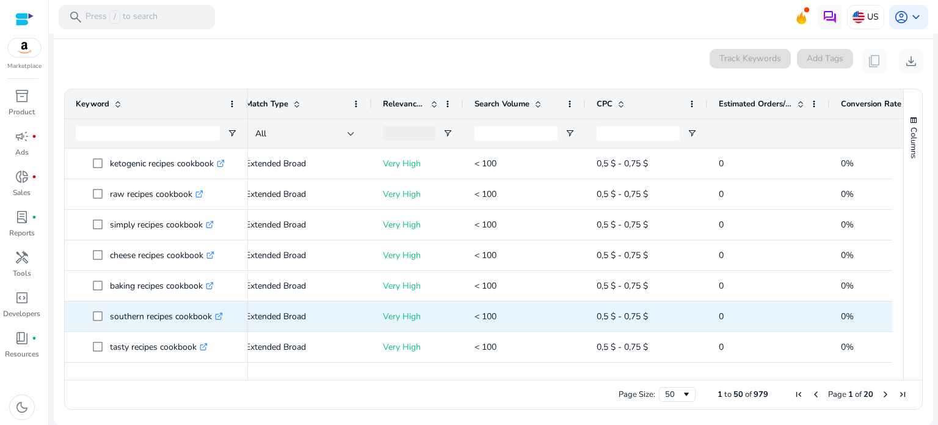
scroll to position [1307, 0]
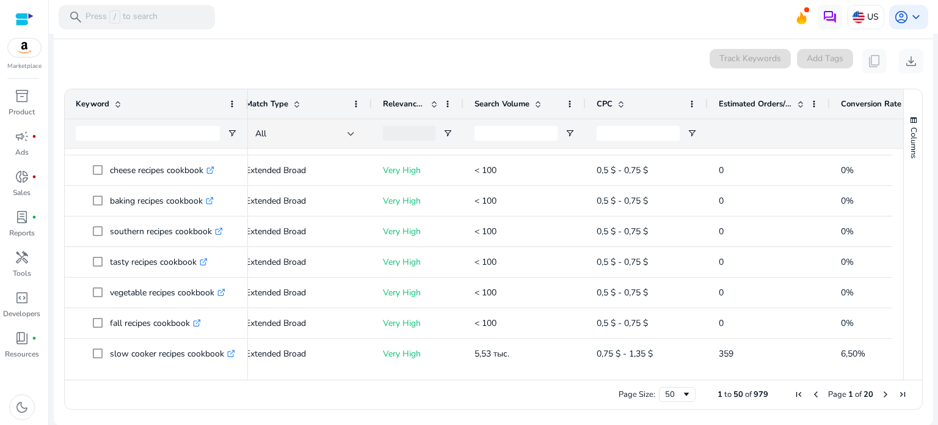
click at [881, 393] on span "Next Page" at bounding box center [886, 394] width 10 height 10
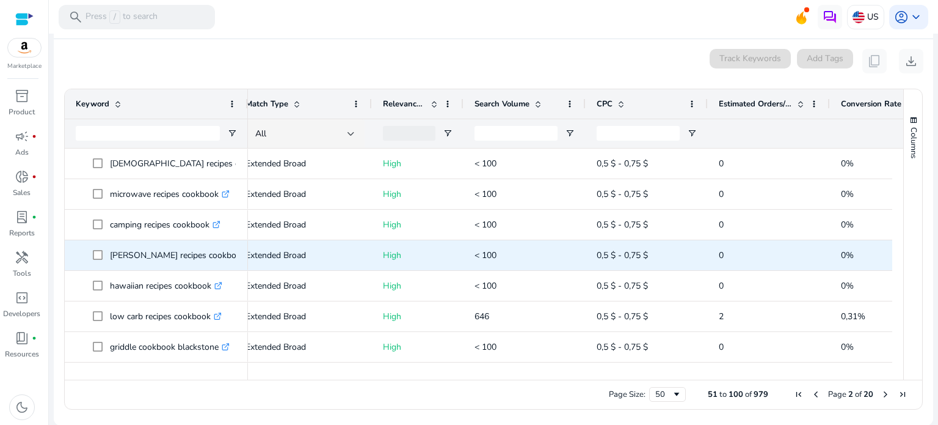
scroll to position [0, 0]
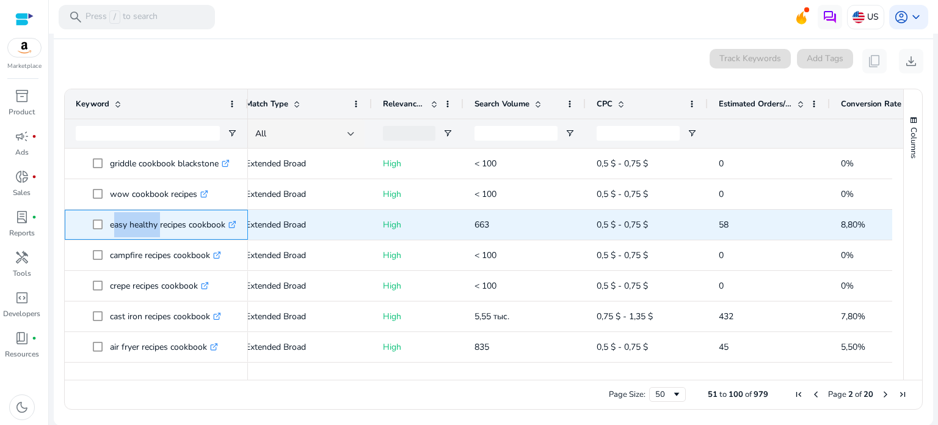
drag, startPoint x: 112, startPoint y: 225, endPoint x: 157, endPoint y: 221, distance: 45.4
click at [157, 221] on p "easy healthy recipes cookbook .st0{fill:#2c8af8}" at bounding box center [173, 224] width 126 height 25
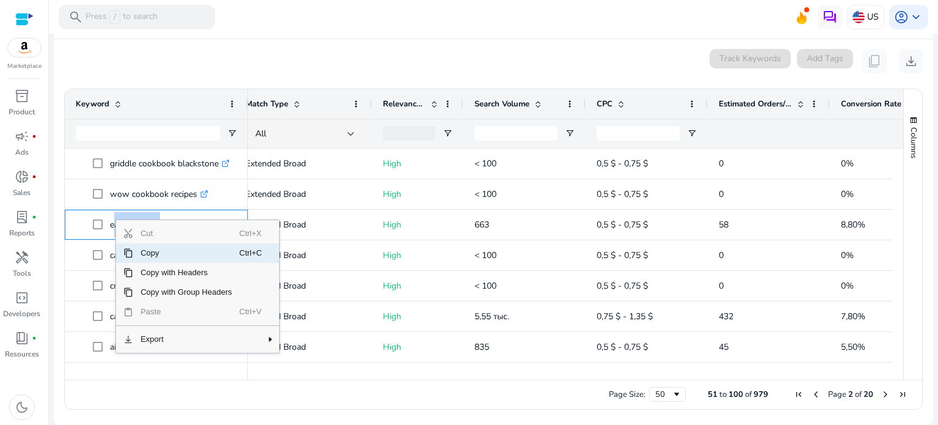
drag, startPoint x: 164, startPoint y: 256, endPoint x: 128, endPoint y: 249, distance: 36.1
click at [128, 249] on div "Copy Ctrl+C" at bounding box center [197, 253] width 163 height 20
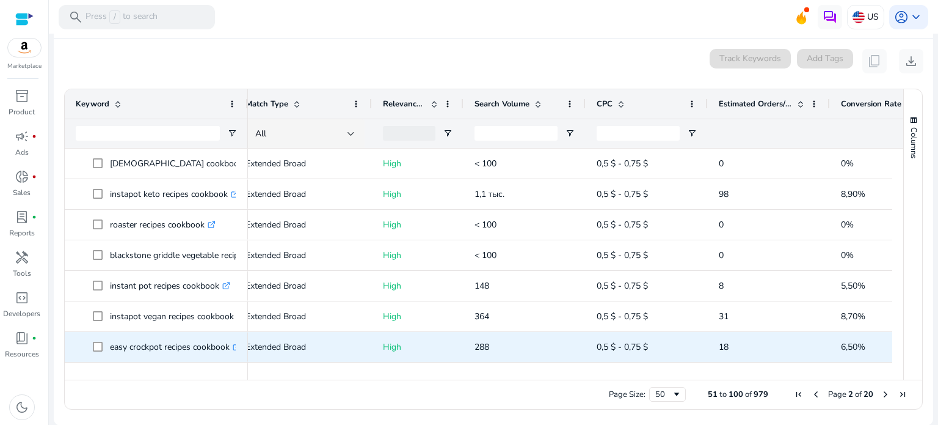
scroll to position [916, 0]
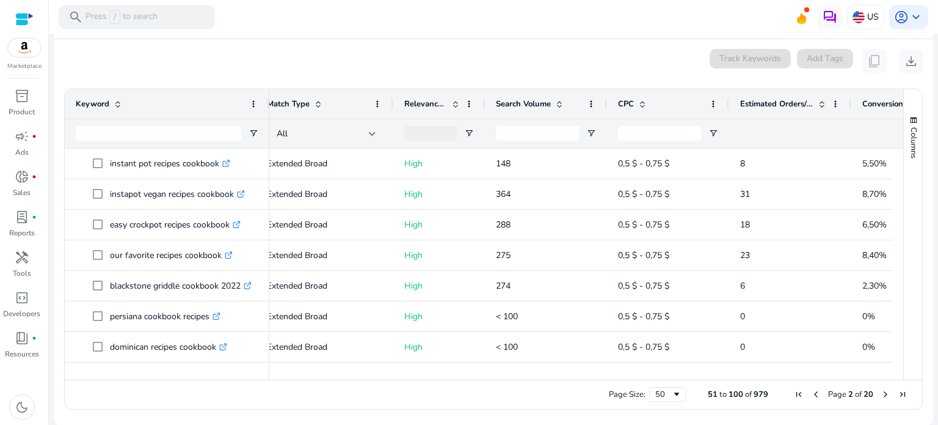
drag, startPoint x: 247, startPoint y: 113, endPoint x: 268, endPoint y: 112, distance: 21.4
click at [268, 112] on div at bounding box center [268, 103] width 5 height 29
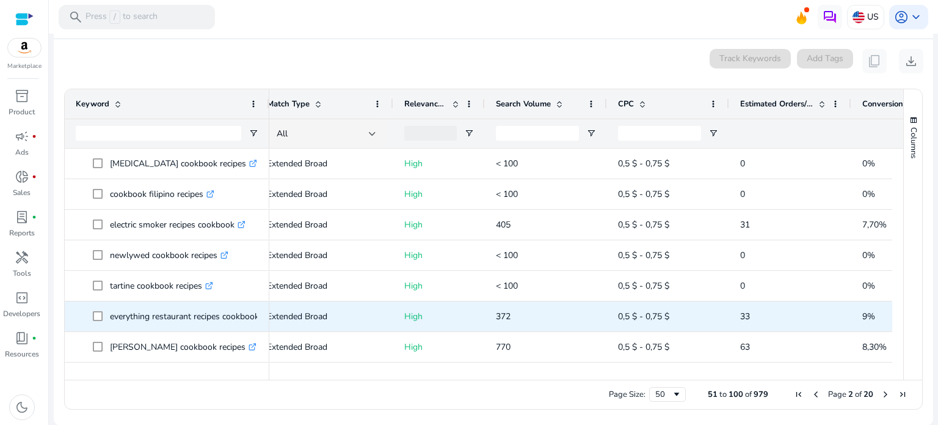
scroll to position [1222, 0]
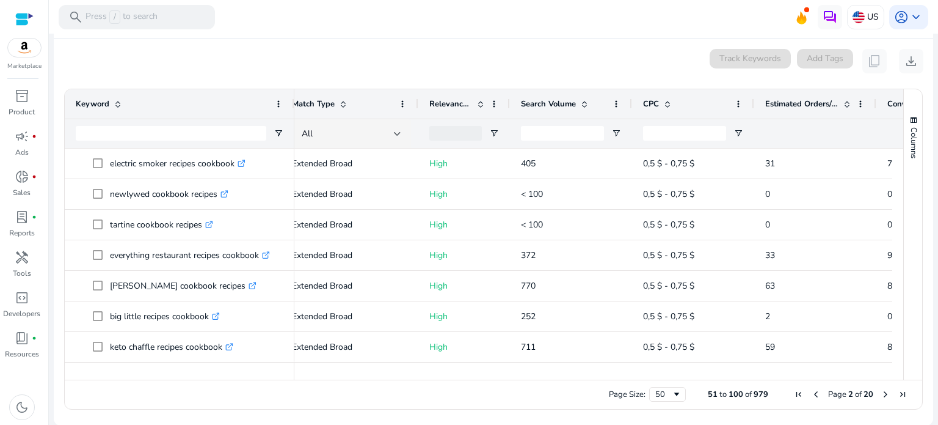
drag, startPoint x: 266, startPoint y: 108, endPoint x: 287, endPoint y: 117, distance: 22.5
click at [291, 117] on div at bounding box center [293, 103] width 5 height 29
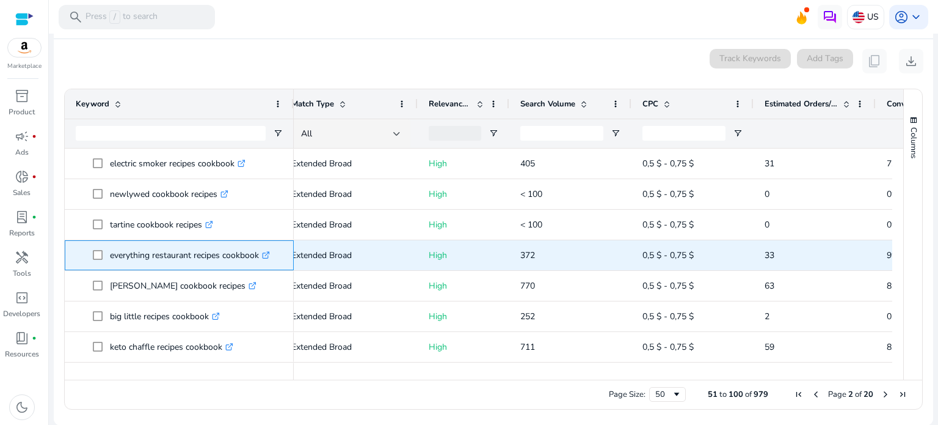
drag, startPoint x: 111, startPoint y: 253, endPoint x: 259, endPoint y: 255, distance: 147.8
click at [259, 255] on p "everything restaurant recipes cookbook .st0{fill:#2c8af8}" at bounding box center [190, 255] width 160 height 25
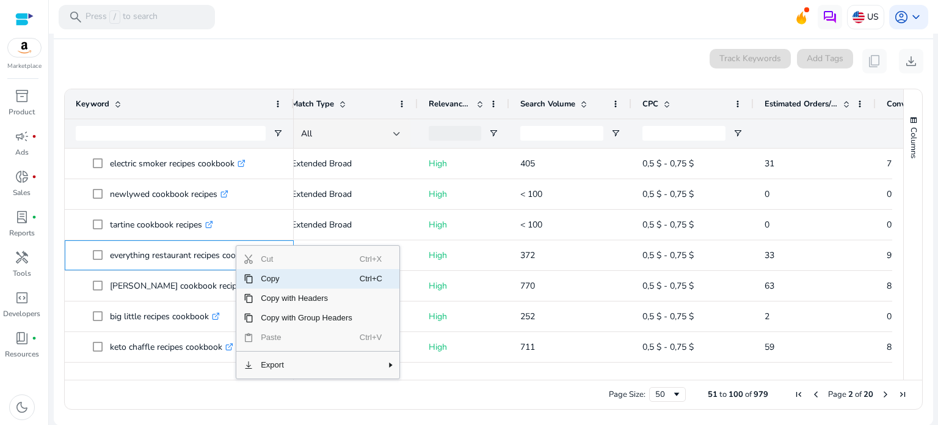
click at [250, 277] on span "Context Menu" at bounding box center [249, 279] width 10 height 10
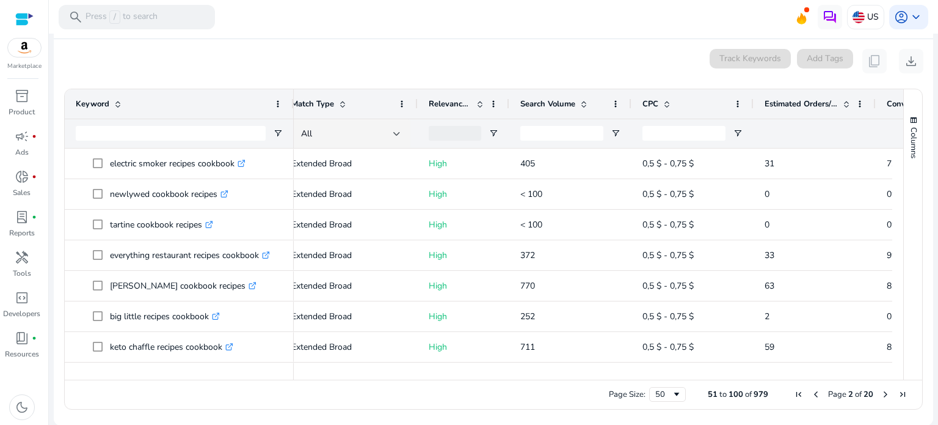
drag, startPoint x: 536, startPoint y: 370, endPoint x: 560, endPoint y: 374, distance: 24.2
click at [561, 373] on div at bounding box center [588, 373] width 822 height 11
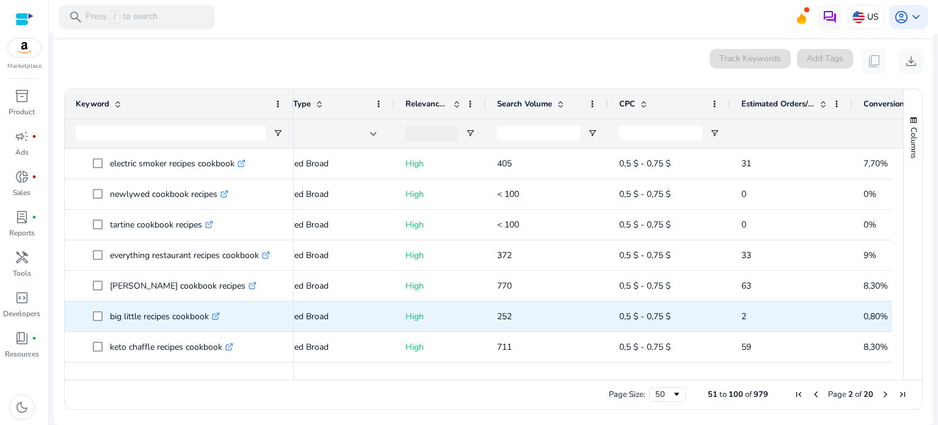
scroll to position [1307, 0]
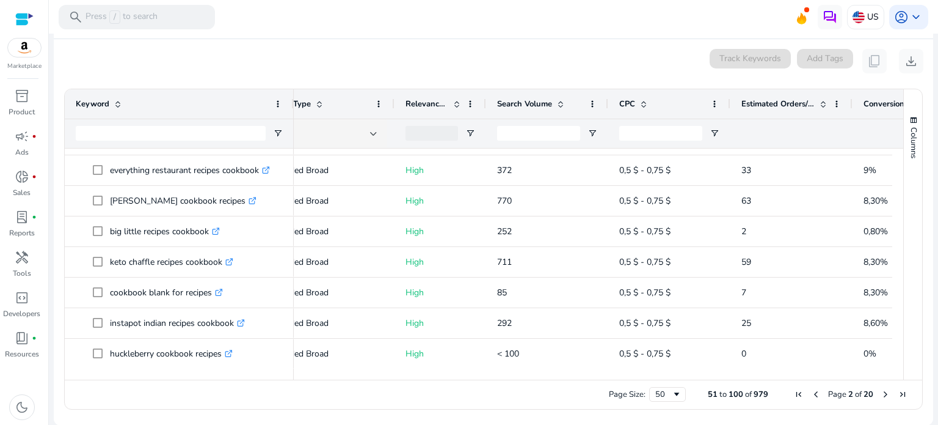
click at [881, 392] on span "Next Page" at bounding box center [886, 394] width 10 height 10
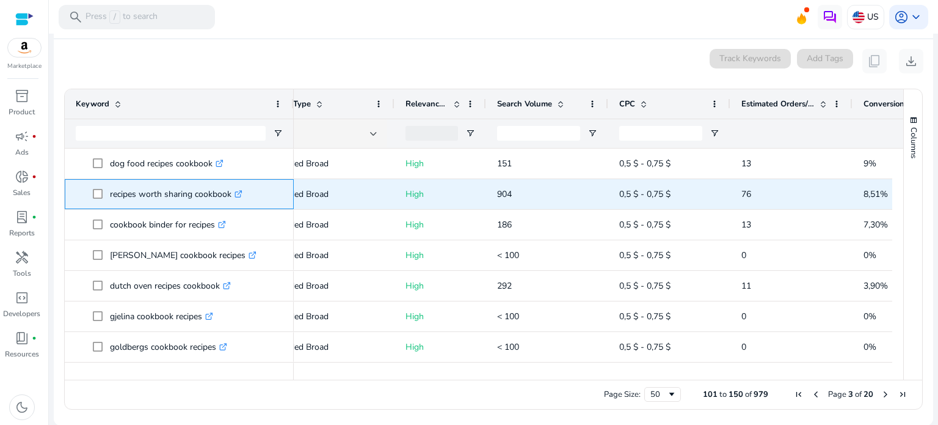
drag, startPoint x: 112, startPoint y: 191, endPoint x: 231, endPoint y: 190, distance: 119.1
click at [231, 190] on p "recipes worth sharing cookbook .st0{fill:#2c8af8}" at bounding box center [176, 193] width 133 height 25
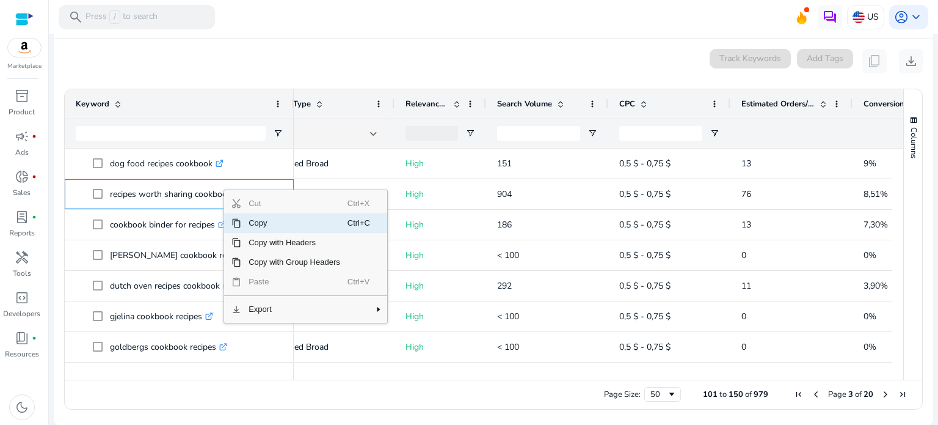
click at [254, 222] on span "Copy" at bounding box center [294, 223] width 106 height 20
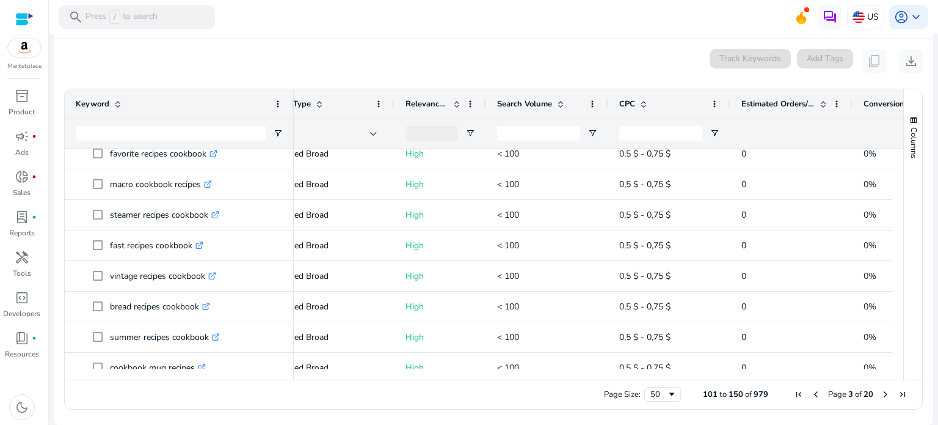
scroll to position [1161, 0]
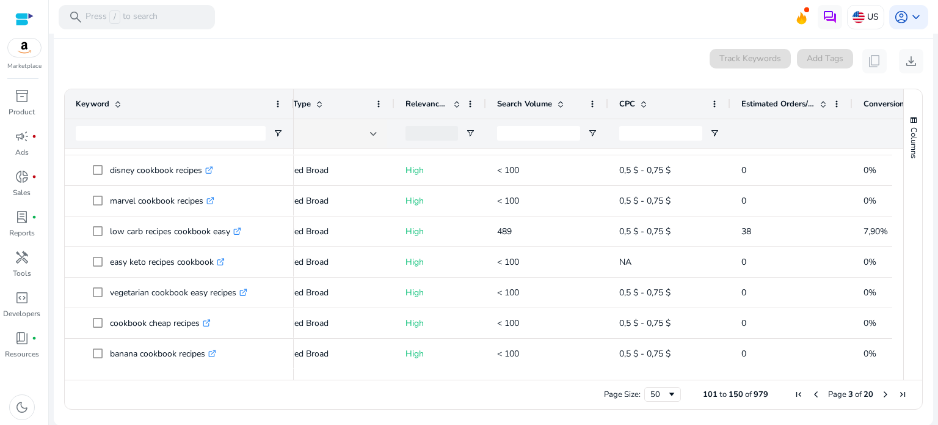
click at [881, 392] on span "Next Page" at bounding box center [886, 394] width 10 height 10
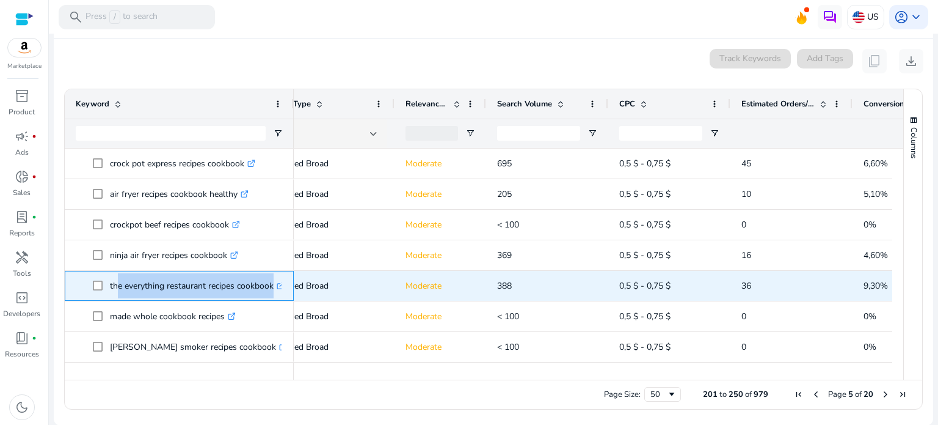
drag, startPoint x: 113, startPoint y: 282, endPoint x: 286, endPoint y: 287, distance: 173.0
click at [286, 287] on div "the everything restaurant recipes cookbook .st0{fill:#2c8af8}" at bounding box center [179, 286] width 229 height 30
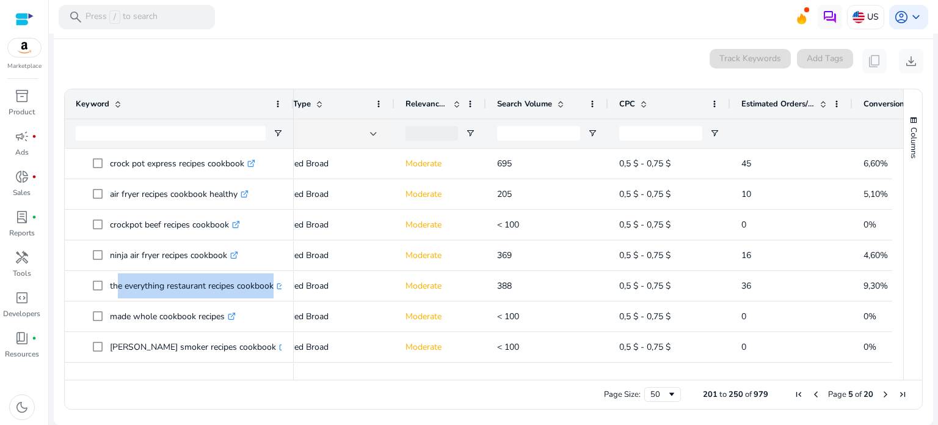
click at [293, 112] on div "Match Type" at bounding box center [319, 103] width 102 height 23
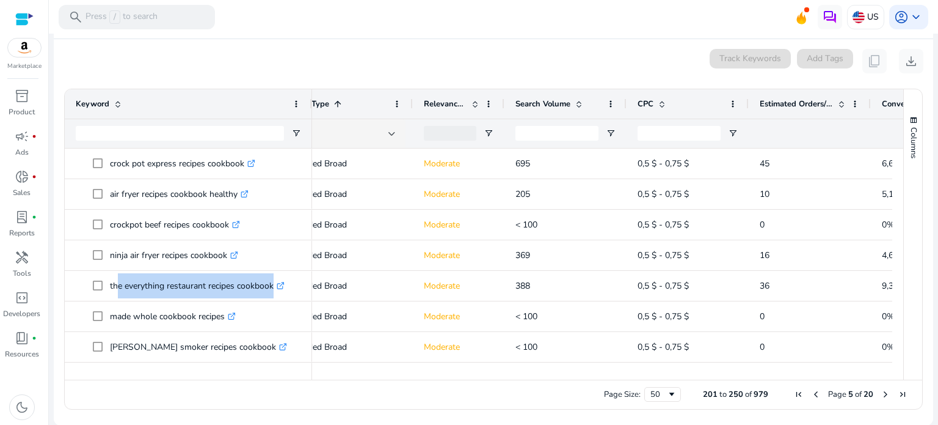
drag, startPoint x: 292, startPoint y: 111, endPoint x: 310, endPoint y: 109, distance: 18.4
click at [310, 109] on div at bounding box center [311, 103] width 5 height 29
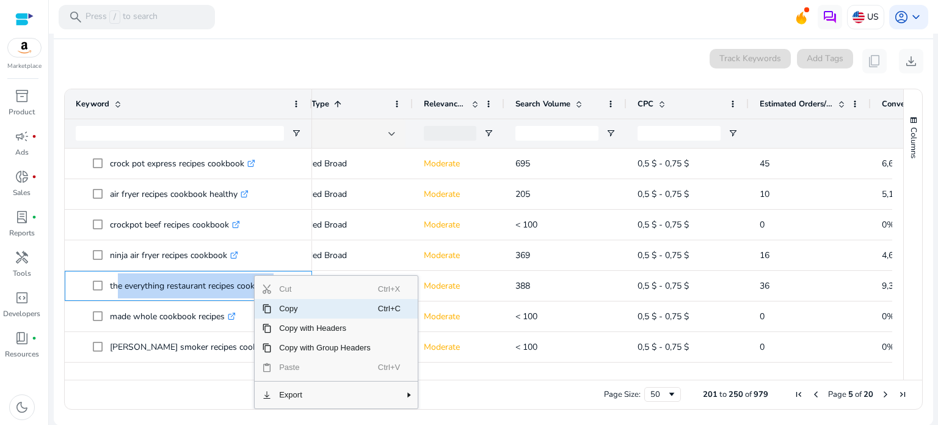
click at [298, 311] on span "Copy" at bounding box center [325, 309] width 106 height 20
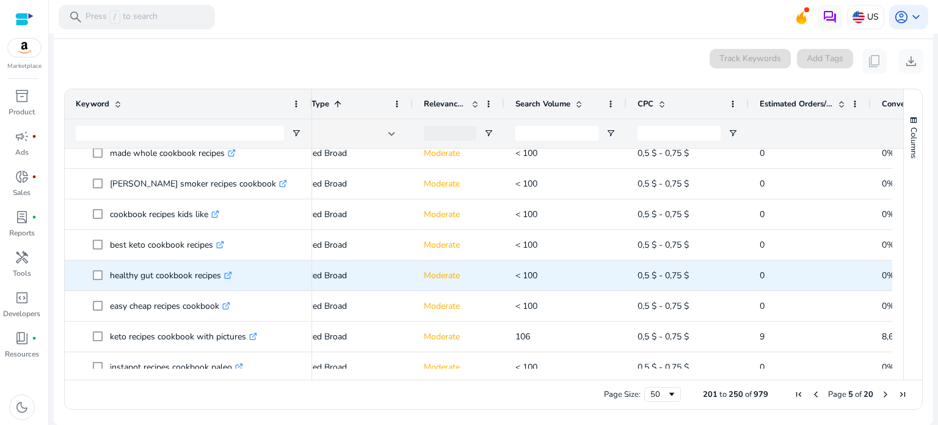
scroll to position [1283, 0]
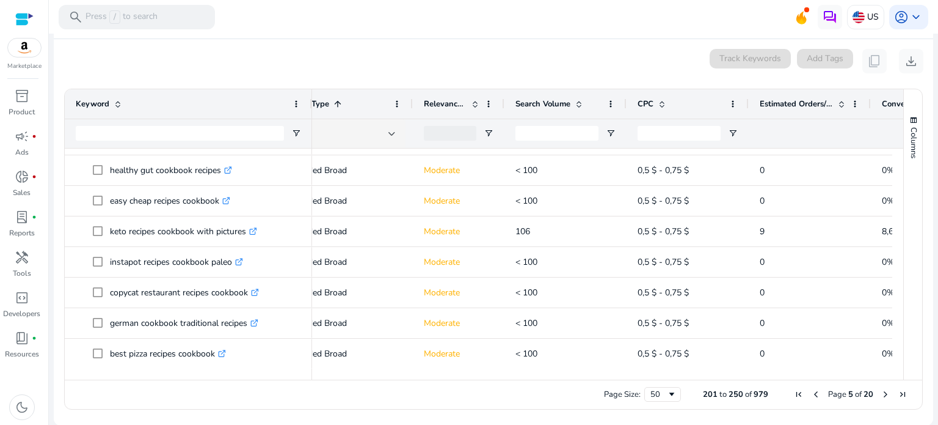
click at [882, 390] on span "Next Page" at bounding box center [886, 394] width 10 height 10
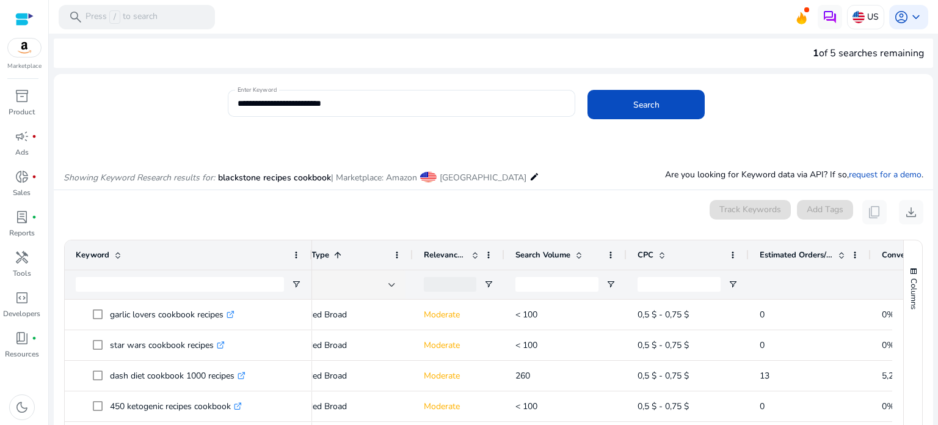
scroll to position [0, 0]
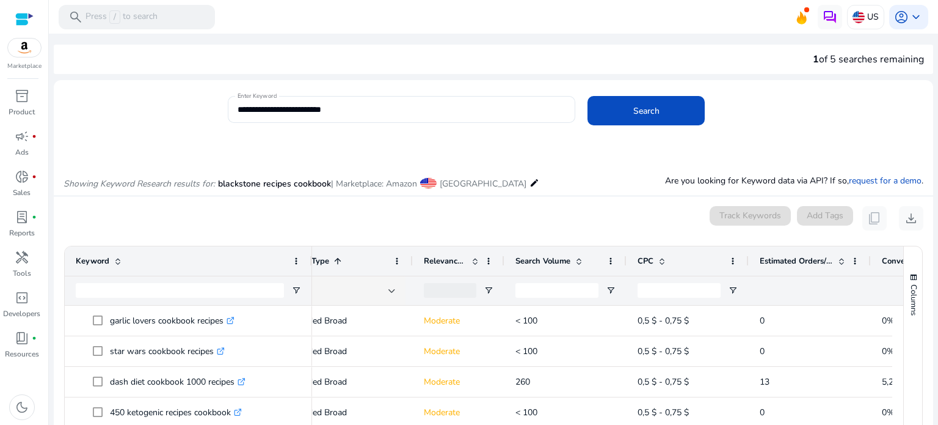
drag, startPoint x: 134, startPoint y: 163, endPoint x: 143, endPoint y: 166, distance: 9.1
click at [134, 164] on div "Showing Keyword Research results for: blackstone recipes cookbook | Marketplace…" at bounding box center [494, 170] width 880 height 50
